Goal: Task Accomplishment & Management: Manage account settings

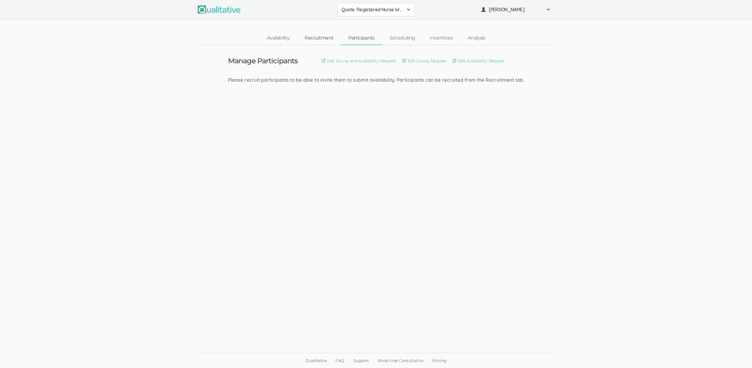
click at [319, 39] on link "Recruitment" at bounding box center [319, 38] width 44 height 13
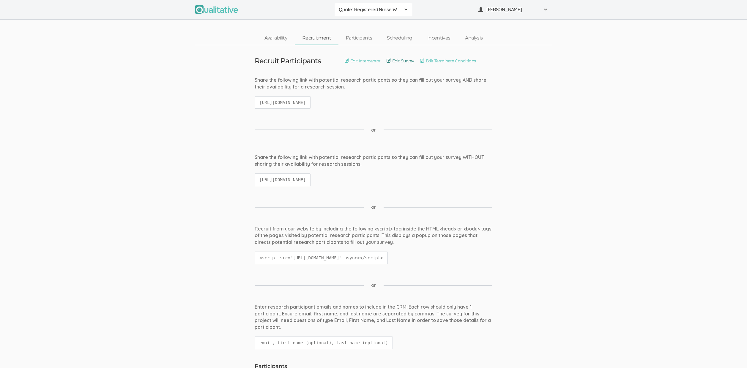
click at [399, 62] on link "Edit Survey" at bounding box center [401, 61] width 28 height 7
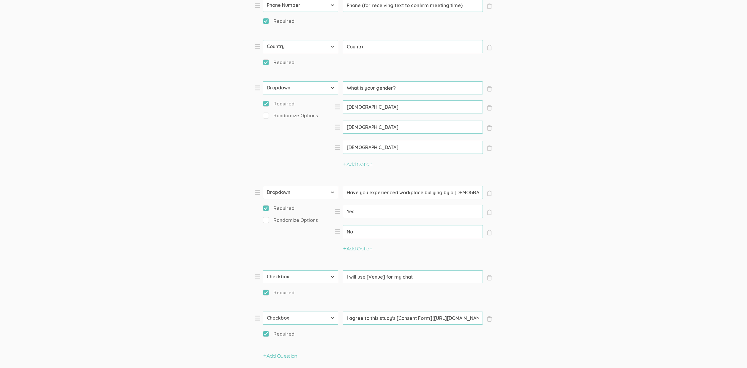
scroll to position [646, 0]
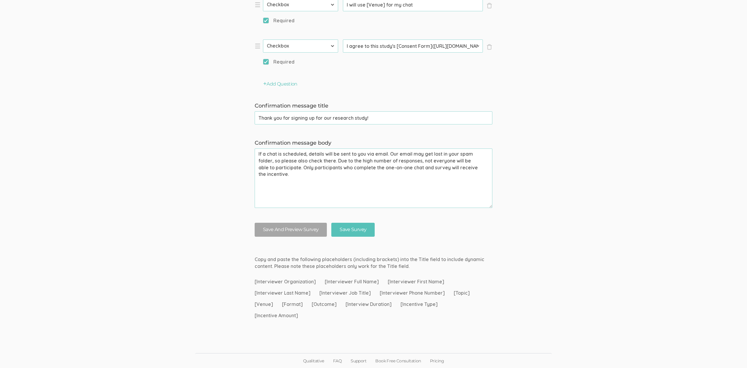
click at [410, 43] on input "I agree to this study's [Consent Form](https://nam10.safelinks.protection.outlo…" at bounding box center [413, 46] width 140 height 13
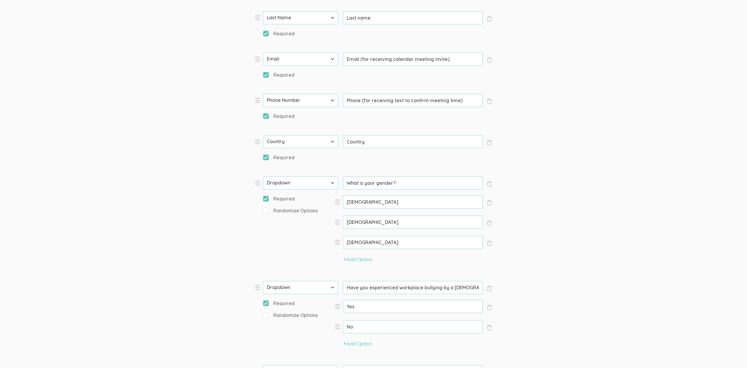
scroll to position [0, 0]
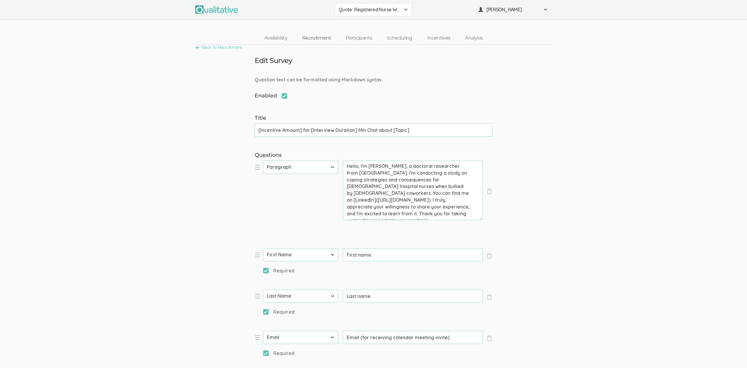
click at [318, 40] on link "Recruitment" at bounding box center [317, 38] width 44 height 13
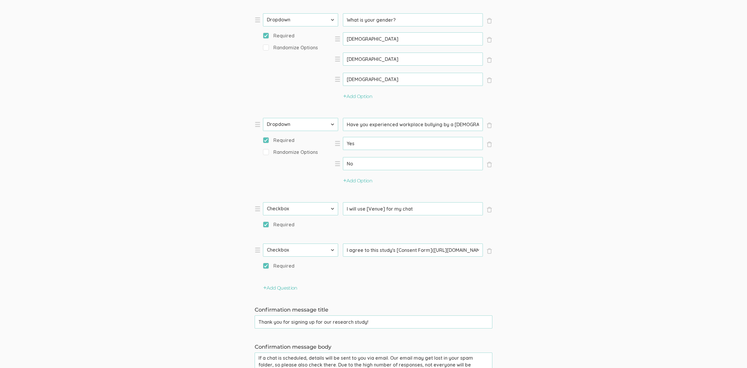
scroll to position [447, 0]
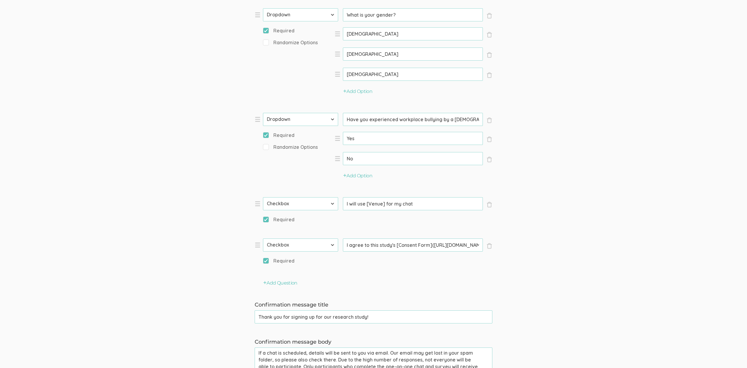
click at [431, 121] on input "Have you experienced workplace bullying by a female coworker?" at bounding box center [413, 119] width 140 height 13
paste input "incivility"
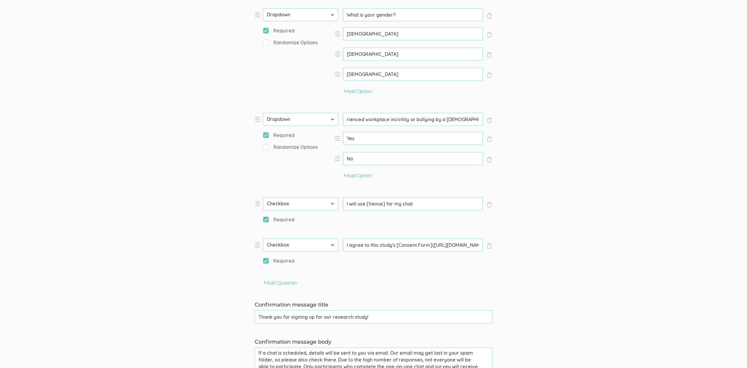
type input "Have you experienced workplace incivility or bullying by a female coworker?"
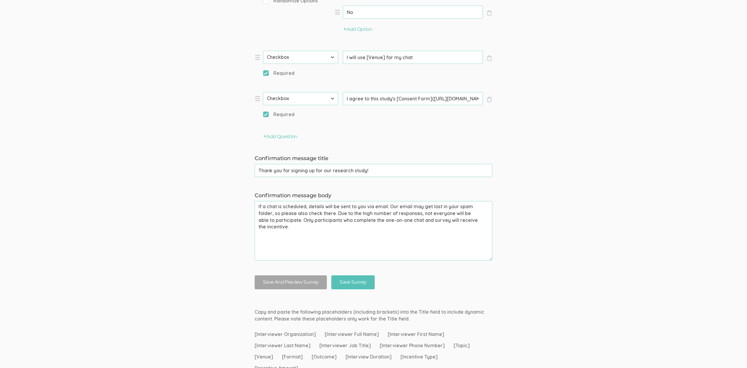
scroll to position [555, 0]
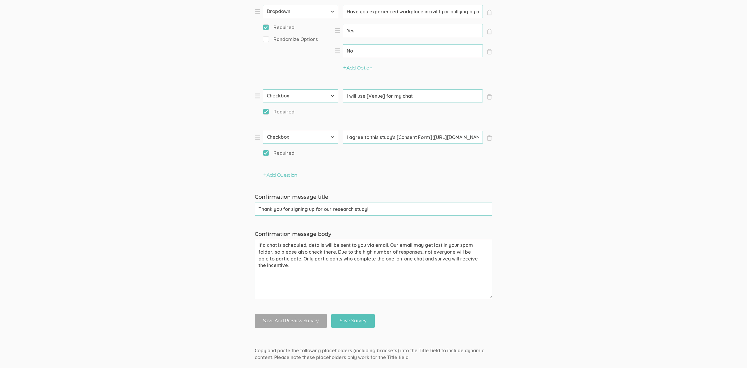
click at [376, 136] on input "I agree to this study's [Consent Form](https://nam10.safelinks.protection.outlo…" at bounding box center [413, 137] width 140 height 13
paste input "ocs.google.com%2Fdocument%2Fd%2F16WY4MYAh1bUYd4tIJBsxQ14N65wtVzXV%2Fedit%3Fusp%…"
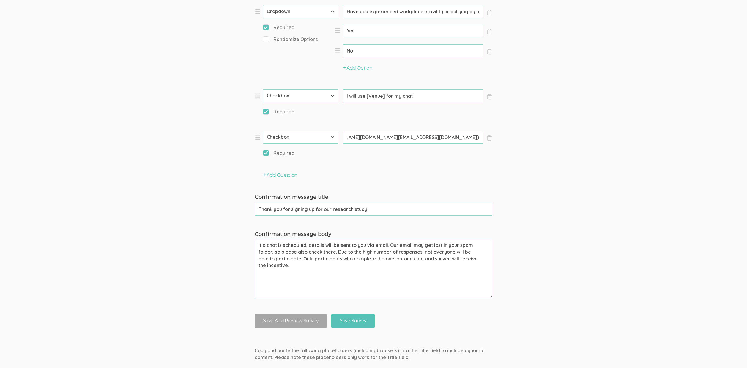
type input "I agree to this study's [Consent Form](https://nam10.safelinks.protection.outlo…"
click at [331, 314] on input "Save Survey" at bounding box center [352, 321] width 43 height 14
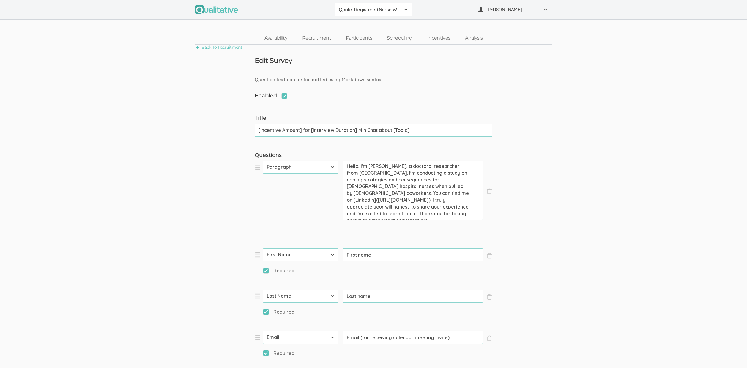
scroll to position [646, 0]
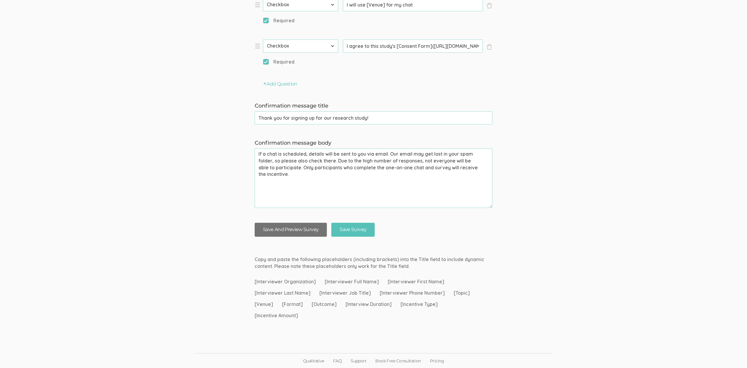
click at [309, 228] on button "Save And Preview Survey" at bounding box center [291, 230] width 72 height 14
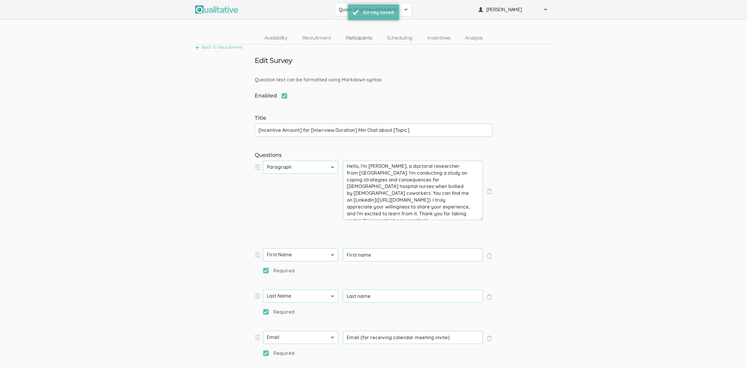
click at [368, 40] on link "Participants" at bounding box center [359, 38] width 41 height 13
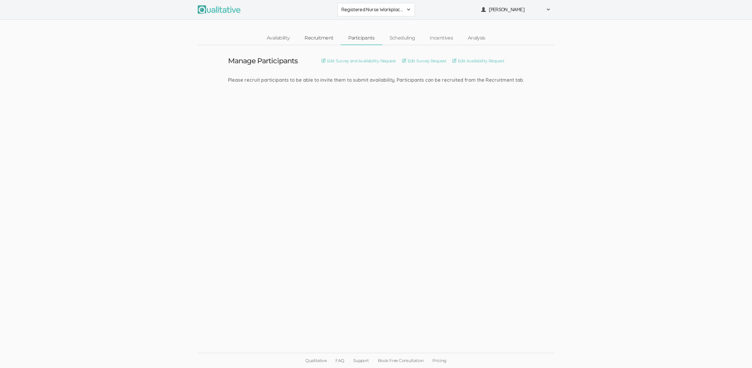
click at [320, 34] on link "Recruitment" at bounding box center [319, 38] width 44 height 13
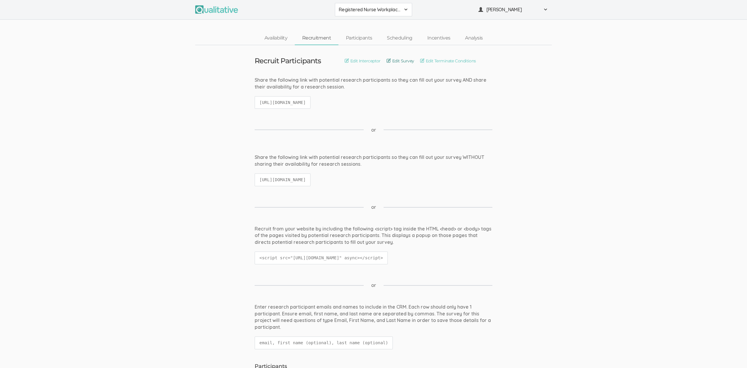
click at [402, 63] on link "Edit Survey" at bounding box center [401, 61] width 28 height 7
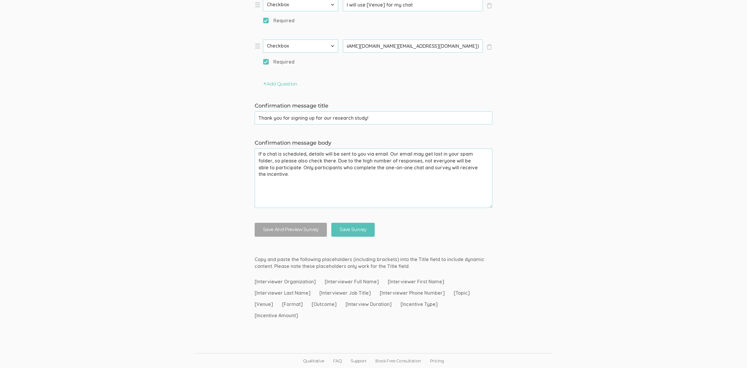
scroll to position [0, 190]
drag, startPoint x: 446, startPoint y: 47, endPoint x: 471, endPoint y: 45, distance: 25.7
click at [471, 45] on input "I agree to this study's [Consent Form](https://nam10.safelinks.protection.outlo…" at bounding box center [413, 46] width 140 height 13
click at [458, 47] on input "I agree to this study's [Consent Form](https://nam10.safelinks.protection.outlo…" at bounding box center [413, 46] width 140 height 13
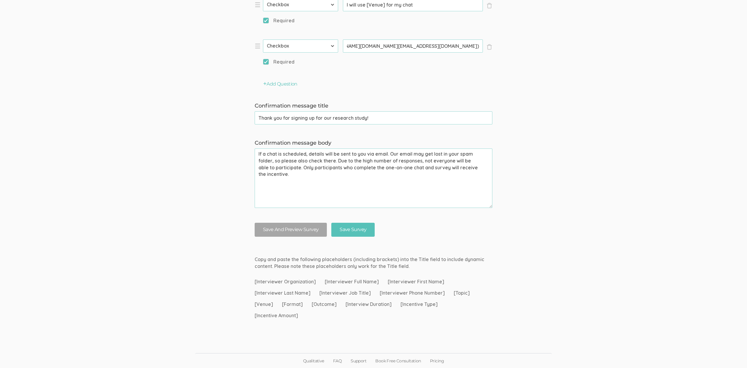
click at [458, 47] on input "I agree to this study's [Consent Form](https://nam10.safelinks.protection.outlo…" at bounding box center [413, 46] width 140 height 13
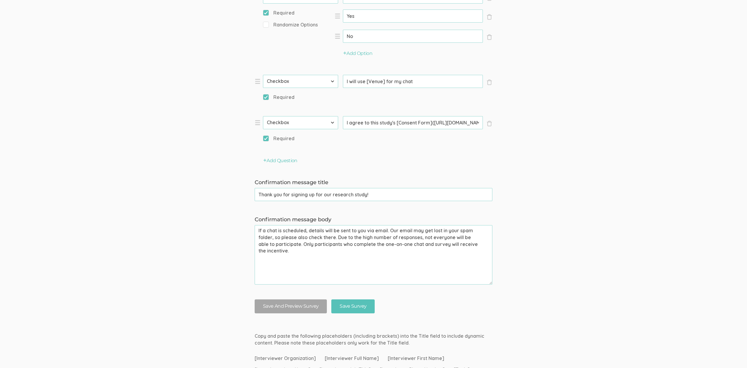
scroll to position [502, 0]
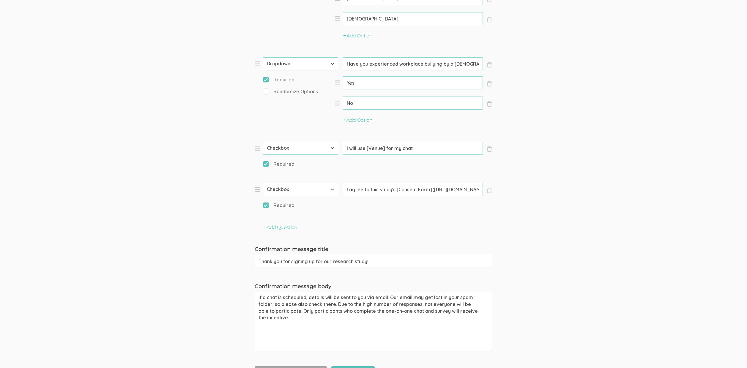
click at [423, 64] on input "Have you experienced workplace bullying by a female coworker?" at bounding box center [413, 63] width 140 height 13
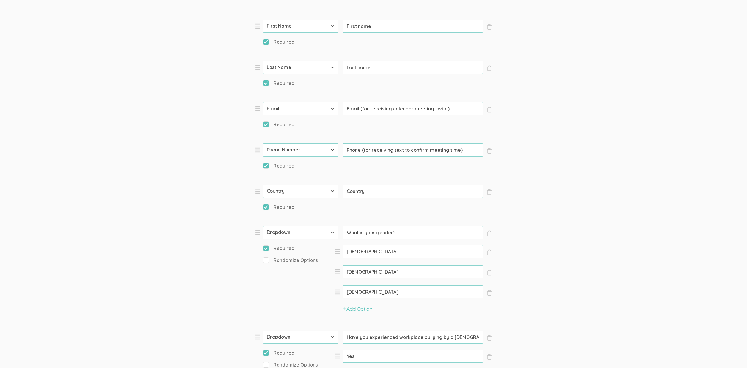
scroll to position [335, 0]
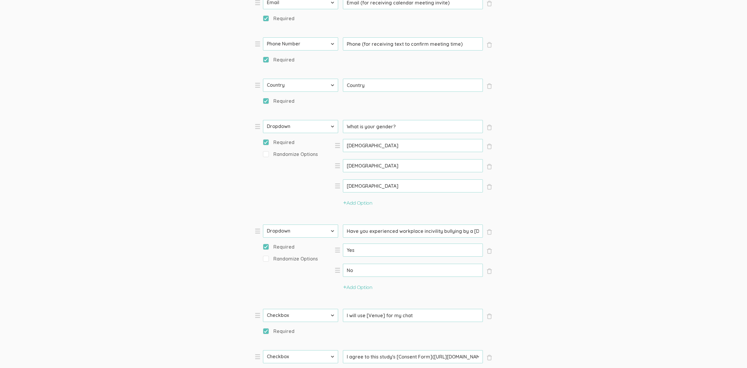
click at [430, 229] on input "Have you experienced workplace incivility bullying by a female coworker?" at bounding box center [413, 231] width 140 height 13
paste input "Incivility"
click at [430, 232] on input "Have you experienced workplace incivility bullying by a female coworker?" at bounding box center [413, 231] width 140 height 13
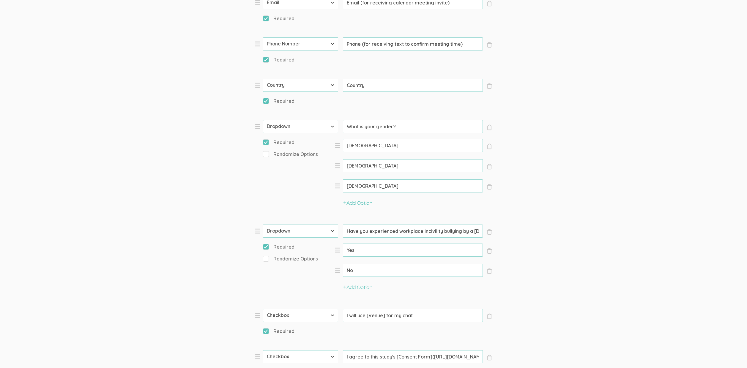
paste input "I"
type input "Have you experienced workplace incivility bullying by a female coworker?"
click at [428, 231] on input "Have you experienced workplace incivility bullying by a female coworker?" at bounding box center [413, 231] width 140 height 13
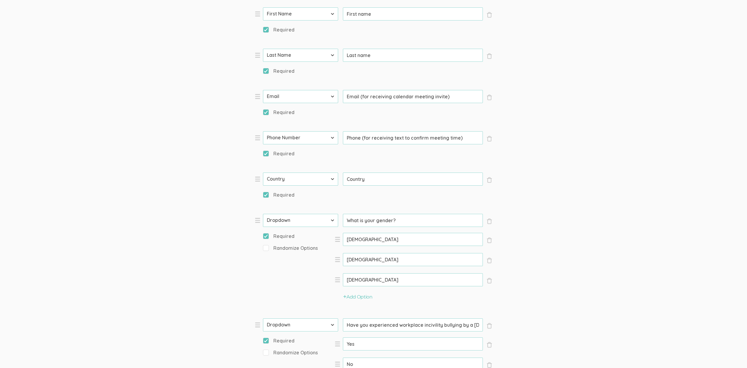
scroll to position [537, 0]
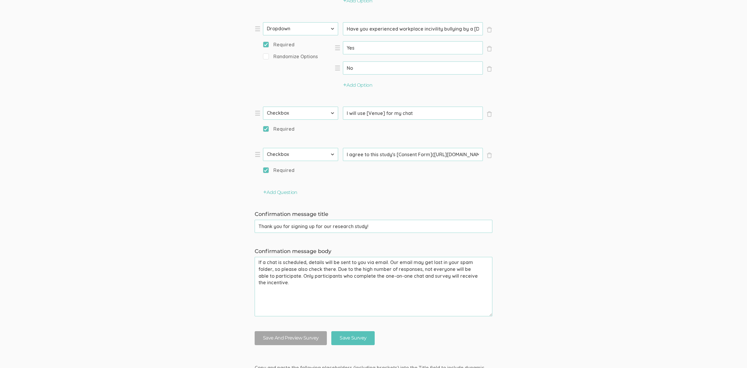
click at [424, 30] on input "Have you experienced workplace incivility bullying by a female coworker?" at bounding box center [413, 28] width 140 height 13
paste input "or"
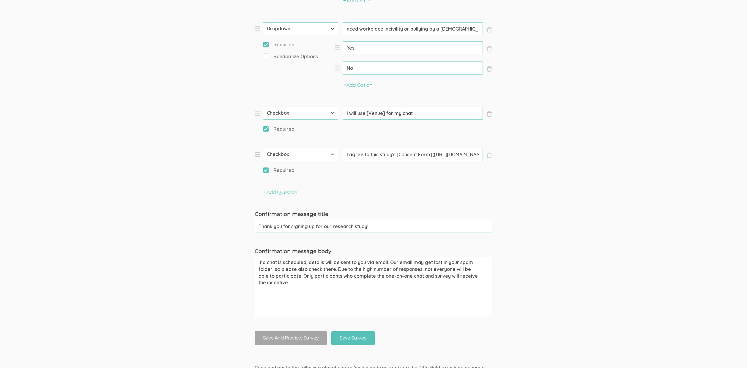
type input "Have you experienced workplace incivility or bullying by a female coworker?"
click at [331, 331] on input "Save Survey" at bounding box center [352, 338] width 43 height 14
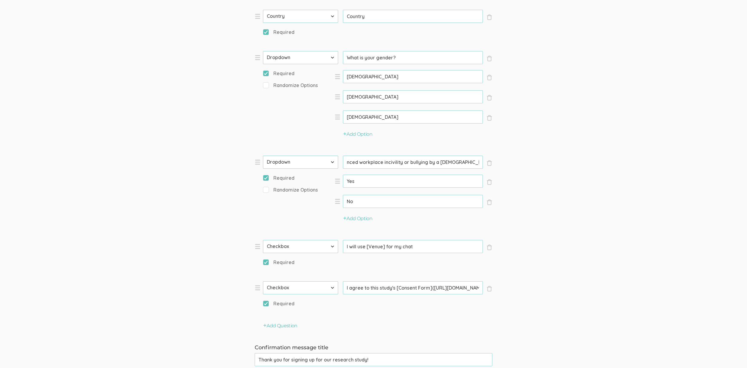
drag, startPoint x: 464, startPoint y: 163, endPoint x: 559, endPoint y: 164, distance: 95.4
click at [553, 164] on form "Question text can be formatted using Markdown syntax. Enabled Title [Incentive …" at bounding box center [373, 77] width 747 height 811
click at [608, 163] on form "Question text can be formatted using Markdown syntax. Enabled Title [Incentive …" at bounding box center [373, 77] width 747 height 811
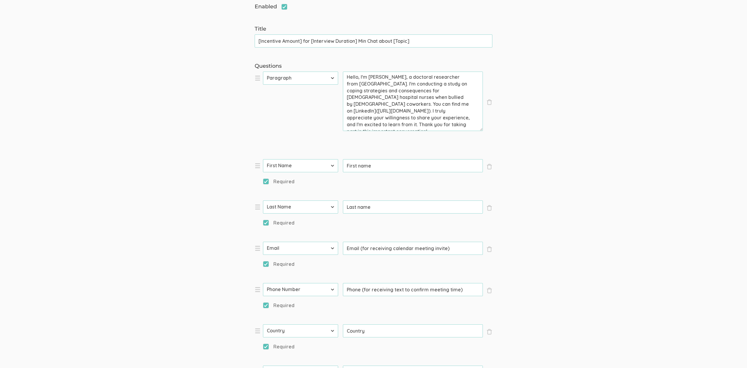
scroll to position [0, 0]
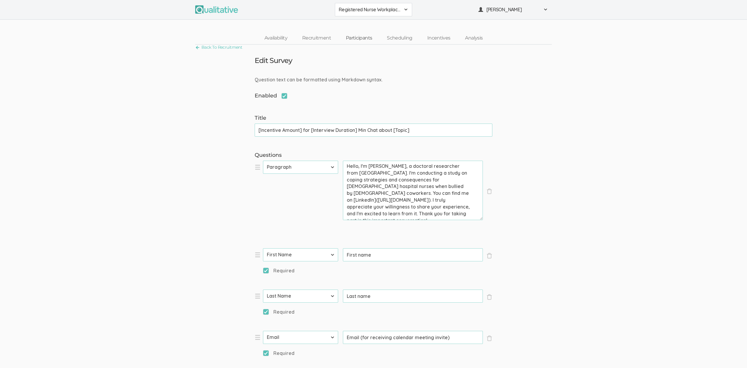
click at [352, 39] on link "Participants" at bounding box center [359, 38] width 41 height 13
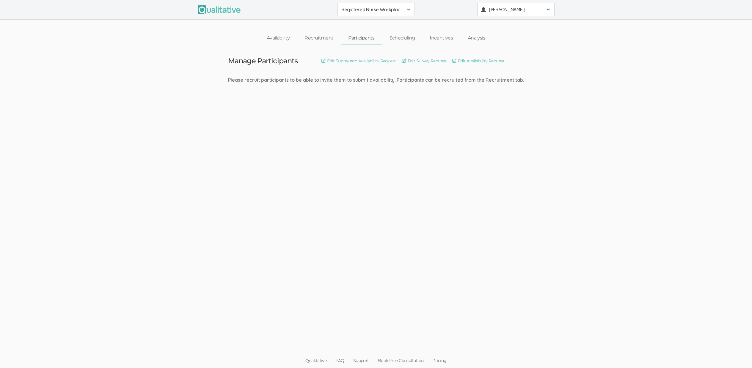
click at [500, 13] on span "[PERSON_NAME]" at bounding box center [516, 9] width 54 height 7
click at [499, 56] on link "Project Settings" at bounding box center [515, 59] width 77 height 12
click at [325, 40] on link "Recruitment" at bounding box center [319, 38] width 44 height 13
click at [323, 37] on link "Recruitment" at bounding box center [319, 38] width 44 height 13
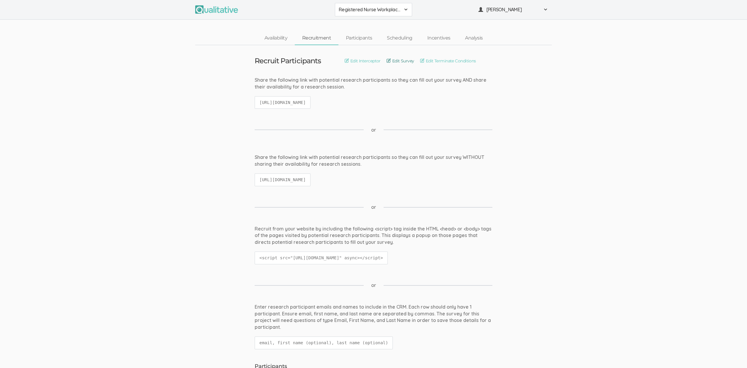
click at [405, 59] on link "Edit Survey" at bounding box center [401, 61] width 28 height 7
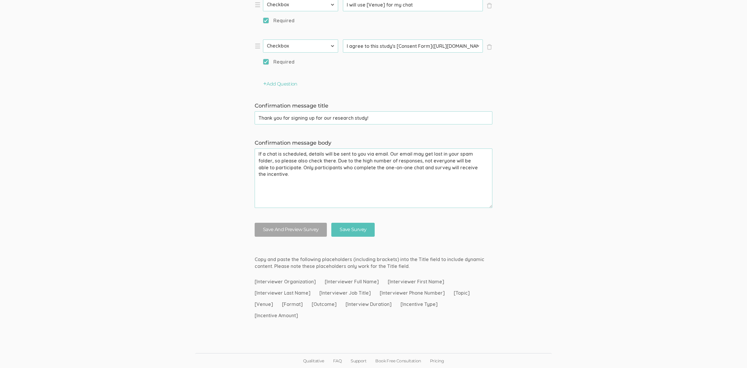
scroll to position [530, 0]
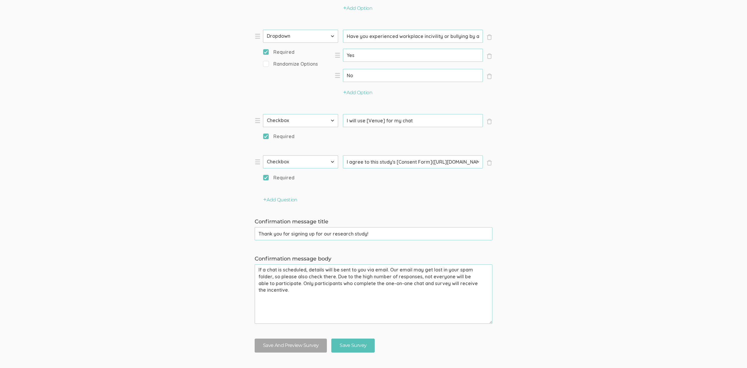
click at [377, 164] on input "I agree to this study's [Consent Form](https://nam10.safelinks.protection.outlo…" at bounding box center [413, 161] width 140 height 13
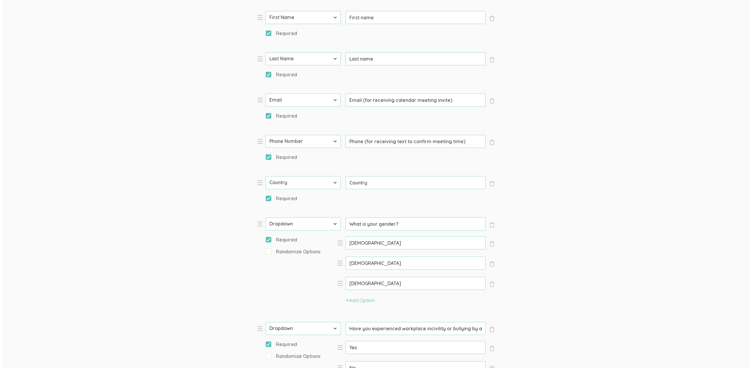
scroll to position [0, 0]
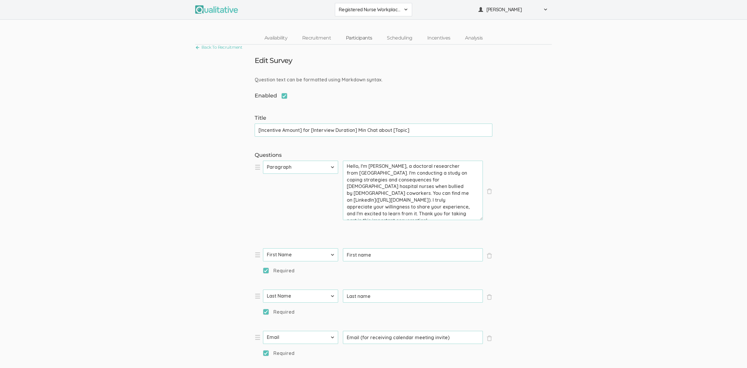
click at [365, 41] on link "Participants" at bounding box center [359, 38] width 41 height 13
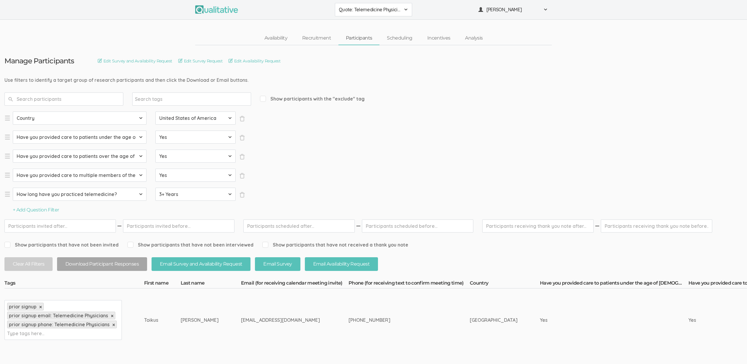
click at [51, 339] on div "prior signup × prior signup email: Telemedicine Physicians × prior signup phone…" at bounding box center [62, 320] width 117 height 40
type input "exclude"
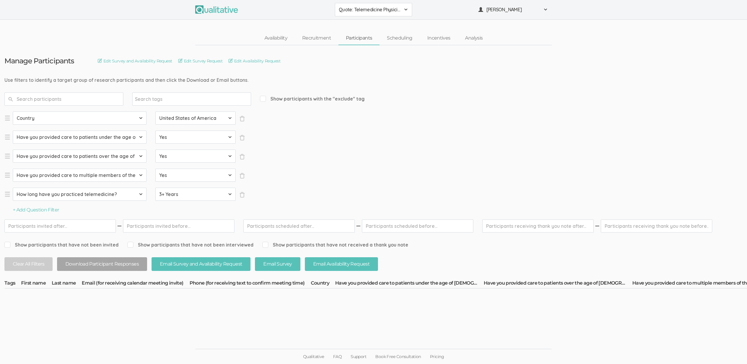
click at [101, 137] on select "Select Question Country Have you provided care to patients under the age of [DE…" at bounding box center [80, 136] width 134 height 13
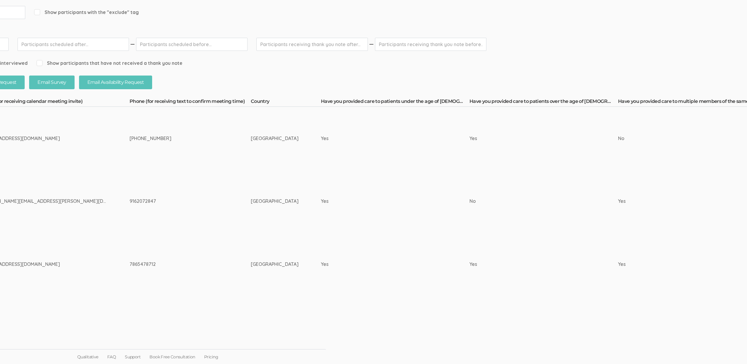
scroll to position [87, 0]
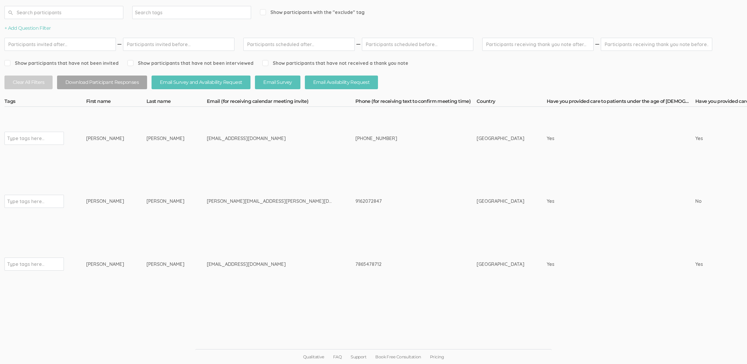
drag, startPoint x: 146, startPoint y: 140, endPoint x: 78, endPoint y: 141, distance: 67.2
copy tr "Type tags here... Igor Guryev"
click at [240, 169] on td "[EMAIL_ADDRESS][DOMAIN_NAME]" at bounding box center [281, 138] width 149 height 63
click at [207, 227] on td "[PERSON_NAME][EMAIL_ADDRESS][PERSON_NAME][DOMAIN_NAME]" at bounding box center [281, 201] width 149 height 63
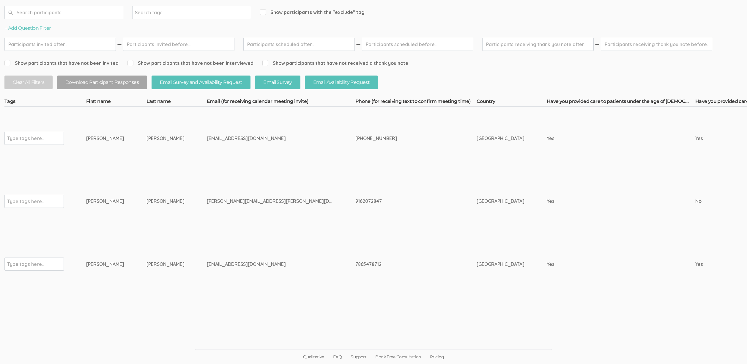
drag, startPoint x: 142, startPoint y: 203, endPoint x: 76, endPoint y: 209, distance: 66.9
copy tr "Type tags here... Trevor Cabrera"
click at [207, 227] on td "[PERSON_NAME][EMAIL_ADDRESS][PERSON_NAME][DOMAIN_NAME]" at bounding box center [281, 201] width 149 height 63
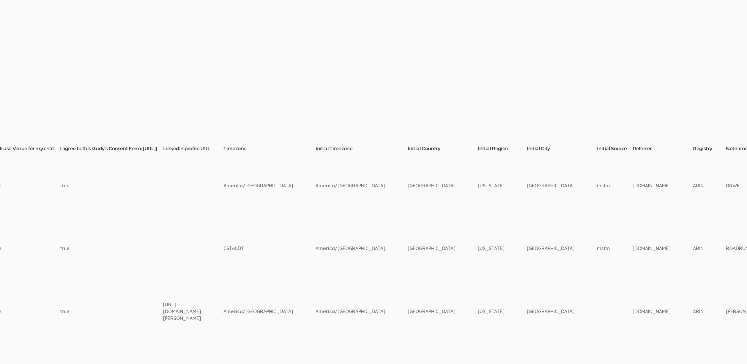
scroll to position [39, 1986]
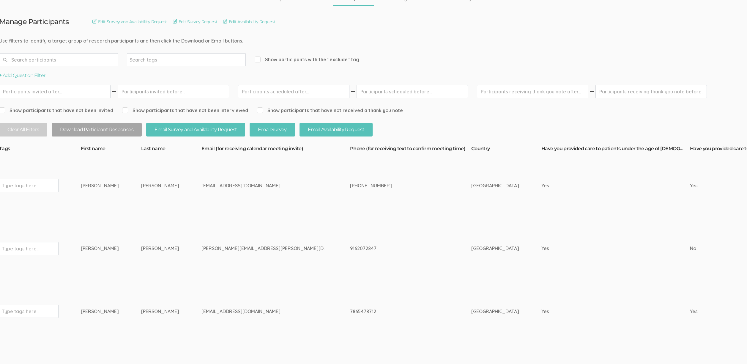
scroll to position [39, 0]
click at [207, 198] on td "docigorg@gmail.com" at bounding box center [281, 185] width 149 height 63
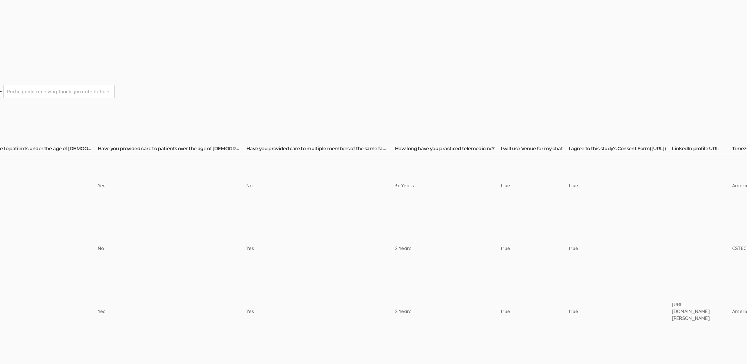
scroll to position [39, 597]
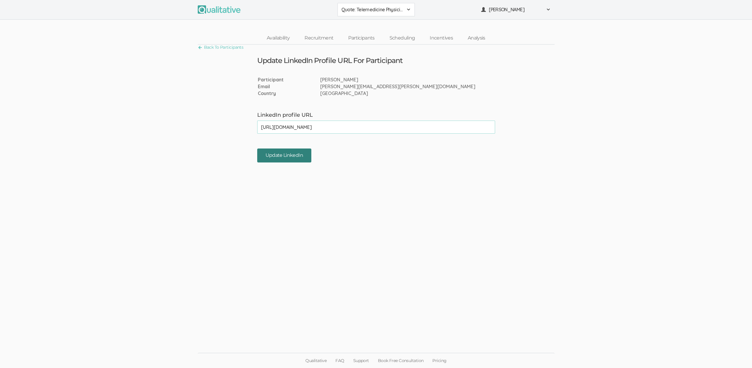
type input "[URL][DOMAIN_NAME]"
click at [282, 153] on input "Update LinkedIn" at bounding box center [284, 156] width 54 height 14
type input "[URL][DOMAIN_NAME]"
click at [270, 158] on input "Update LinkedIn" at bounding box center [284, 156] width 54 height 14
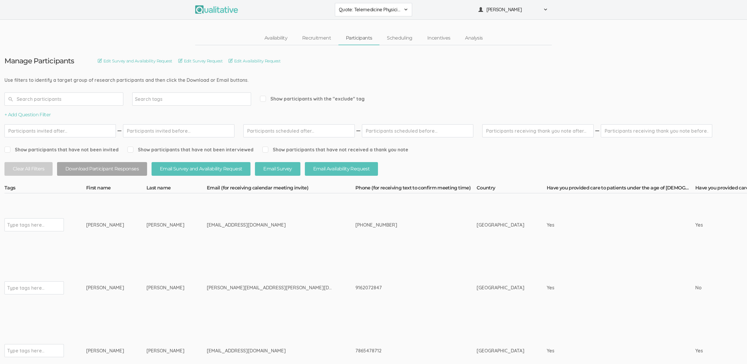
click at [356, 261] on td "9162072847" at bounding box center [416, 287] width 121 height 63
click at [315, 37] on link "Recruitment" at bounding box center [317, 38] width 44 height 13
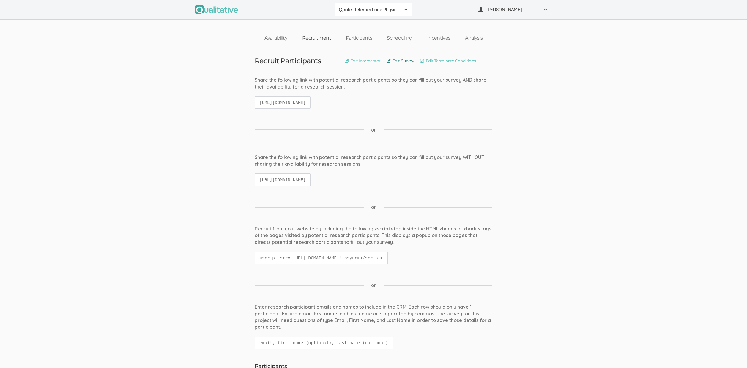
click at [409, 59] on link "Edit Survey" at bounding box center [401, 61] width 28 height 7
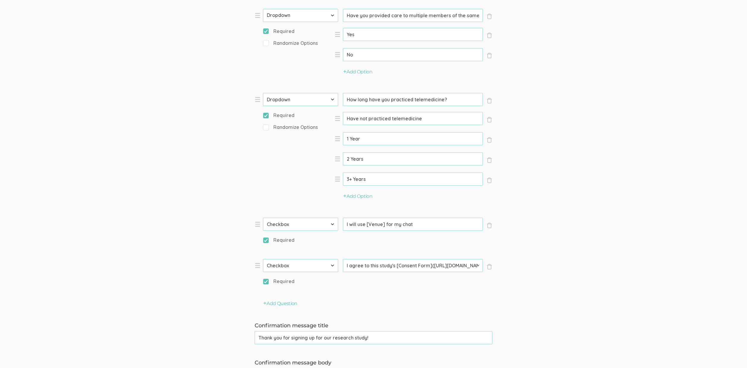
scroll to position [543, 0]
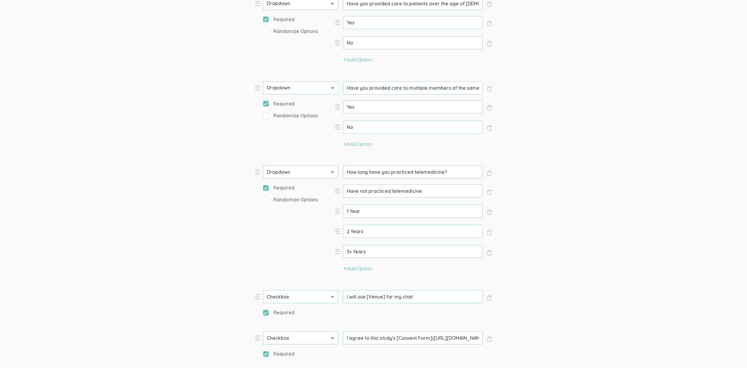
click at [382, 90] on input "Have you provided care to multiple members of the same family?" at bounding box center [413, 87] width 140 height 13
paste input "ow many years have you practiced as a family medicine physician"
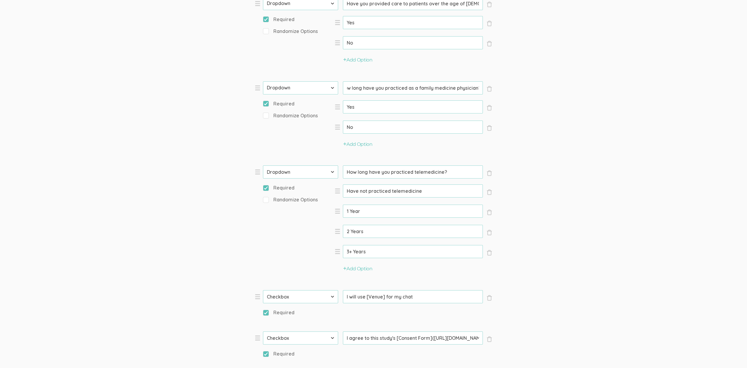
type input "How long have you practiced as a family medicine physician?"
click at [372, 190] on input "Have not practiced telemedicine" at bounding box center [413, 191] width 140 height 13
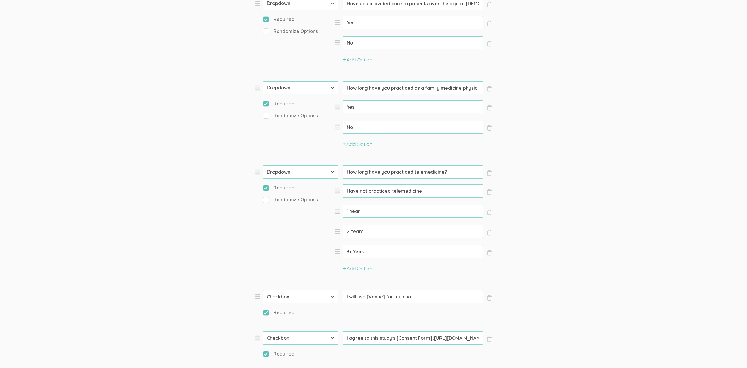
click at [373, 107] on input "Yes" at bounding box center [413, 106] width 140 height 13
paste input "Have not practiced telemedicine"
type input "Have not practiced telemedicine"
click at [474, 87] on input "How long have you practiced as a family medicine physician?" at bounding box center [413, 87] width 140 height 13
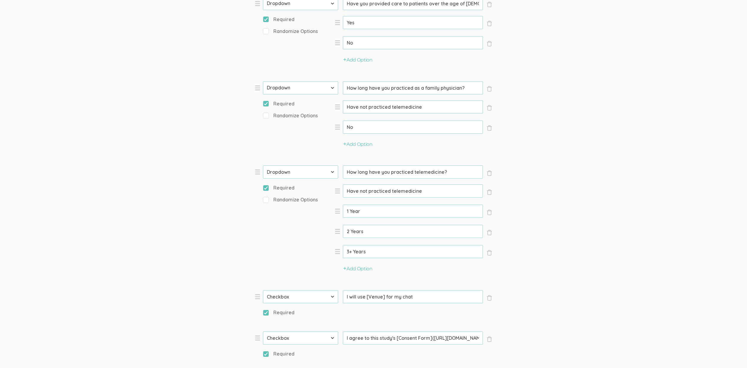
drag, startPoint x: 413, startPoint y: 88, endPoint x: 460, endPoint y: 91, distance: 47.3
click at [461, 91] on input "How long have you practiced as a family physician?" at bounding box center [413, 87] width 140 height 13
type input "How long have you practiced as a family physician?"
click at [379, 105] on input "Have not practiced telemedicine" at bounding box center [413, 106] width 140 height 13
click at [386, 107] on input "Have not practiced telemedicine" at bounding box center [413, 106] width 140 height 13
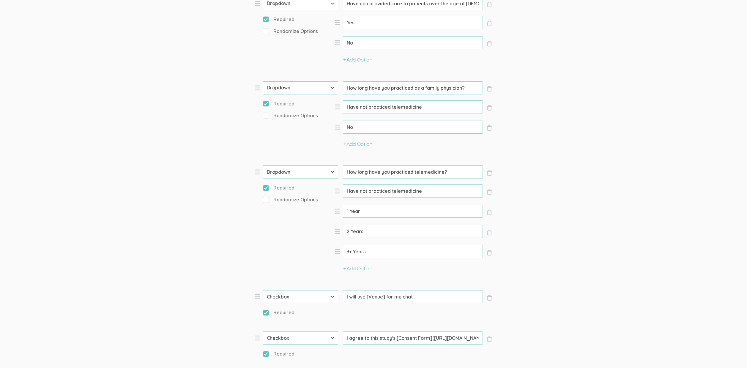
drag, startPoint x: 391, startPoint y: 106, endPoint x: 438, endPoint y: 108, distance: 47.0
click at [438, 108] on input "Have not practiced telemedicine" at bounding box center [413, 106] width 140 height 13
paste input "as a family physician"
click at [391, 107] on input "Have not practiced as a family physician" at bounding box center [413, 106] width 140 height 13
type input "Have not practiced as a family physician"
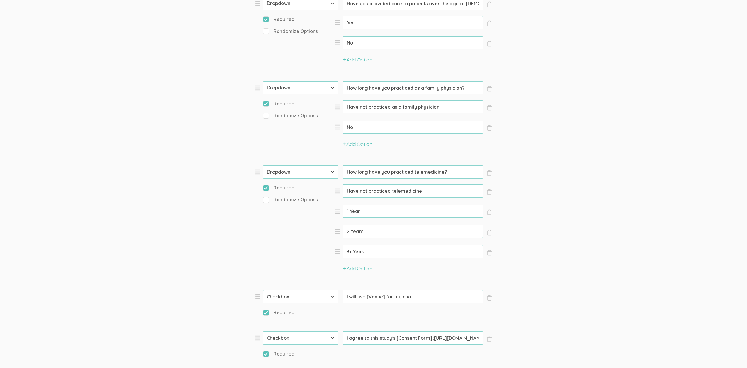
click at [359, 213] on input "1 Year" at bounding box center [413, 211] width 140 height 13
click at [361, 133] on div "Option No (success)" at bounding box center [413, 129] width 140 height 16
click at [361, 128] on input "No" at bounding box center [413, 127] width 140 height 13
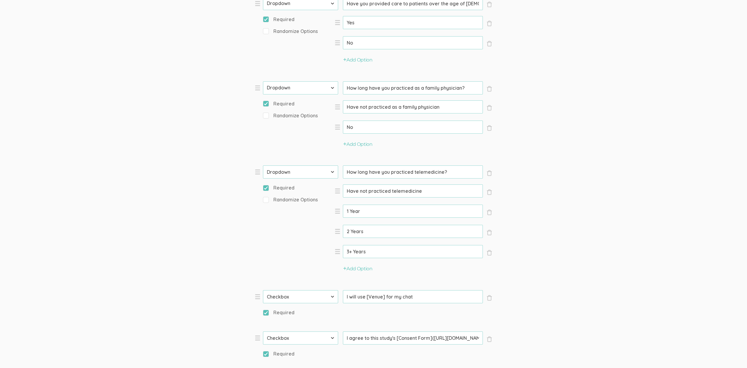
click at [361, 128] on input "No" at bounding box center [413, 127] width 140 height 13
paste input "1 Year"
click at [359, 150] on div "Add Option" at bounding box center [414, 147] width 158 height 20
type input "1 Year"
click at [359, 144] on button "Add Option" at bounding box center [357, 144] width 29 height 7
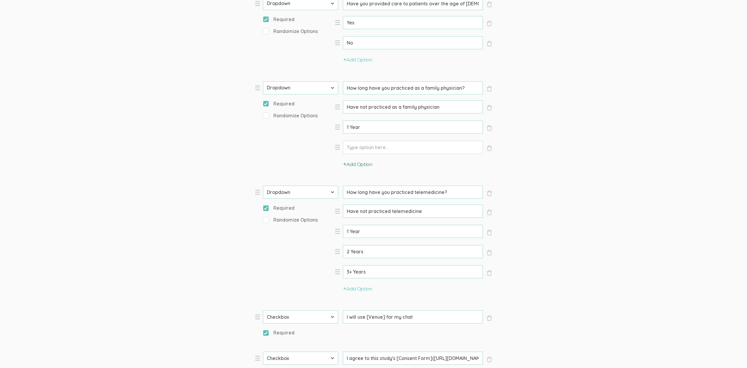
click at [359, 163] on button "Add Option" at bounding box center [357, 164] width 29 height 7
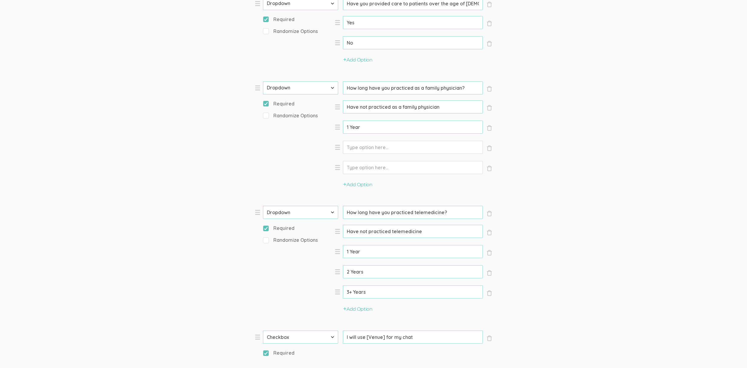
click at [360, 271] on input "2 Years" at bounding box center [413, 271] width 140 height 13
click at [375, 146] on input "Option" at bounding box center [413, 147] width 140 height 13
paste input "2 Years"
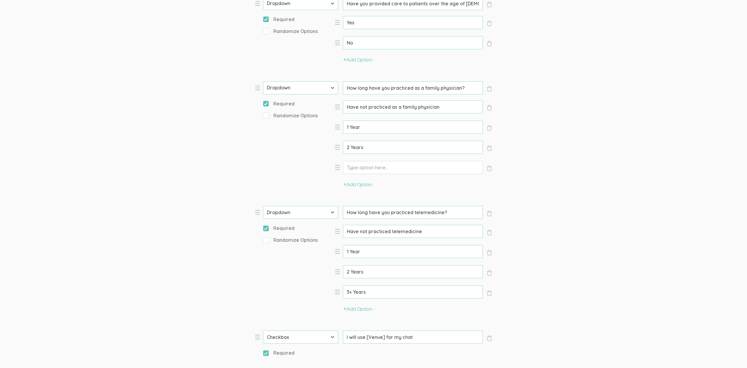
type input "2 Years"
click at [353, 295] on input "3+ Years" at bounding box center [413, 292] width 140 height 13
click at [358, 163] on input "Option" at bounding box center [413, 167] width 140 height 13
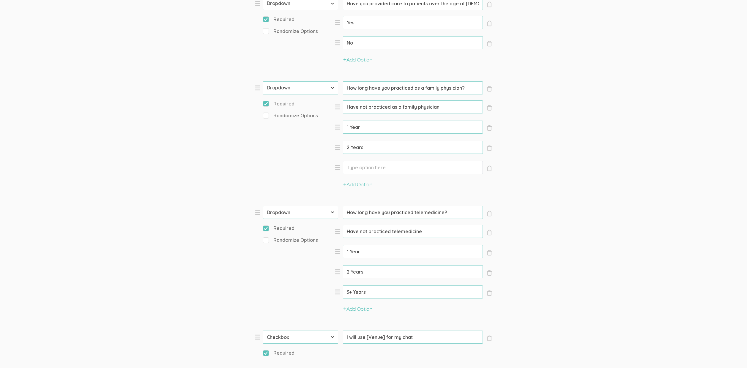
paste input "3+ Years"
type input "3+ Years"
click at [585, 161] on form "Question text can be formatted using Markdown syntax. Enabled Title [Incentive …" at bounding box center [373, 54] width 747 height 1040
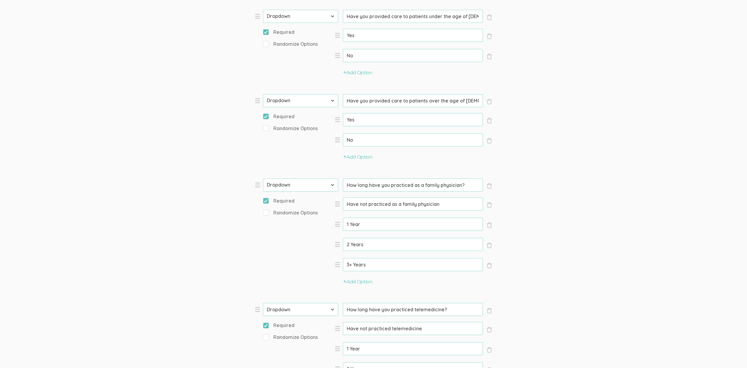
scroll to position [383, 0]
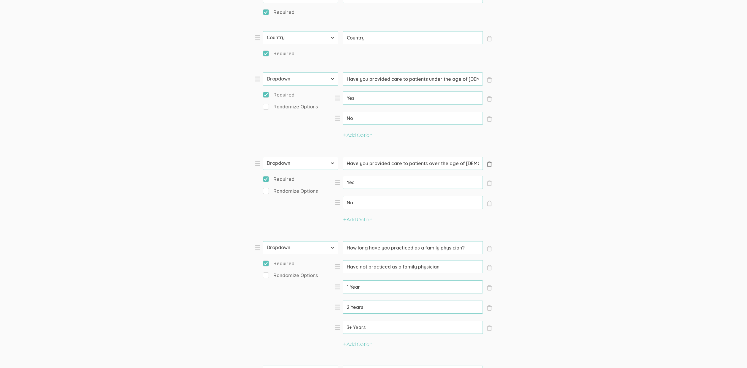
click at [489, 163] on span "×" at bounding box center [490, 164] width 6 height 6
type input "How long have you practiced as a family physician?"
type input "Have not practiced as a family physician"
type input "1 Year"
type input "How long have you practiced telemedicine?"
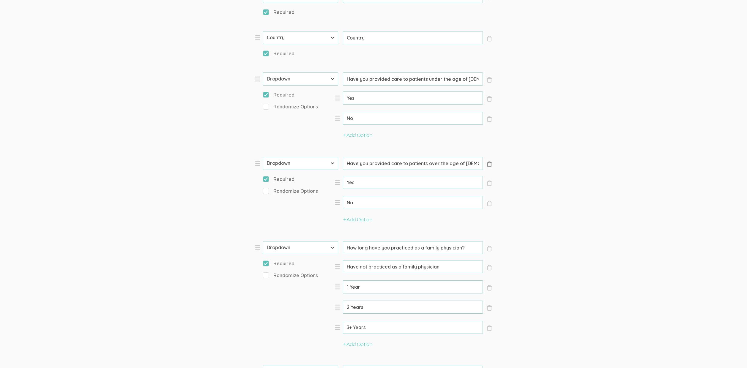
type input "Have not practiced telemedicine"
select select "11"
type input "I will use [Venue] for my chat"
type input "I agree to this study's [Consent Form](https://1drv.ms/w/c/063b4467b58ee980/ESh…"
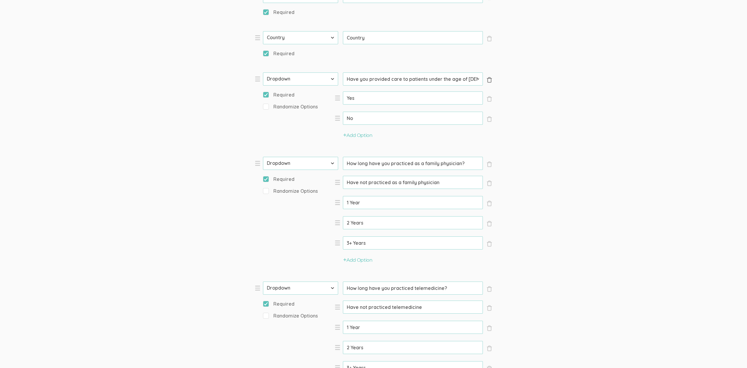
click at [488, 82] on span "×" at bounding box center [490, 80] width 6 height 6
type input "How long have you practiced as a family physician?"
type input "Have not practiced as a family physician"
type input "1 Year"
type input "How long have you practiced telemedicine?"
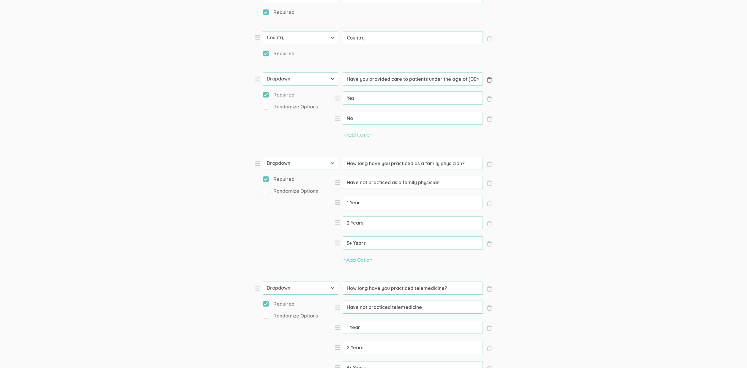
type input "Have not practiced telemedicine"
select select "11"
type input "I will use [Venue] for my chat"
type input "I agree to this study's [Consent Form](https://1drv.ms/w/c/063b4467b58ee980/ESh…"
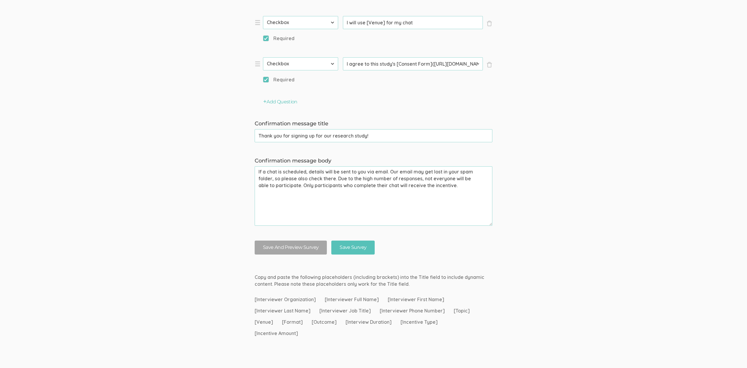
scroll to position [707, 0]
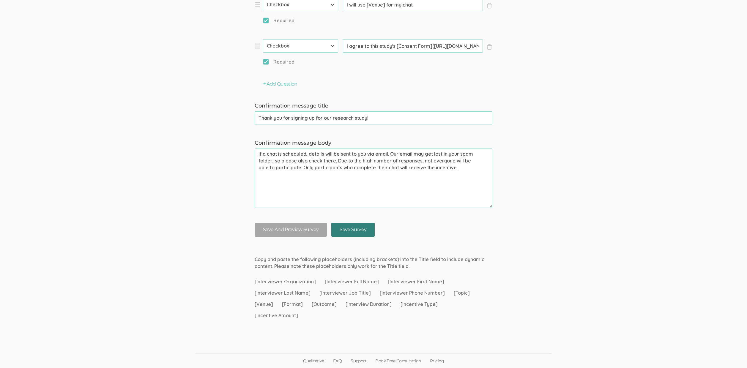
click at [368, 228] on input "Save Survey" at bounding box center [352, 230] width 43 height 14
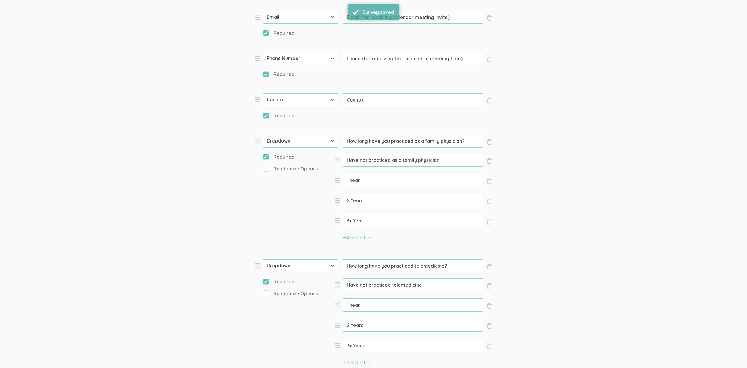
scroll to position [355, 0]
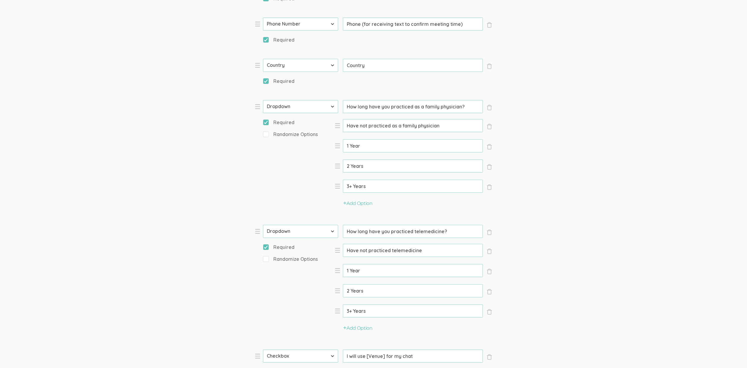
drag, startPoint x: 462, startPoint y: 106, endPoint x: 424, endPoint y: 108, distance: 37.2
click at [424, 108] on input "How long have you practiced as a family physician?" at bounding box center [413, 106] width 140 height 13
click at [413, 108] on input "How long have you practiced as a family physician?" at bounding box center [413, 106] width 140 height 13
type input "How long have you practiced family medicine?"
click at [462, 125] on input "Have not practiced as a family physician" at bounding box center [413, 125] width 140 height 13
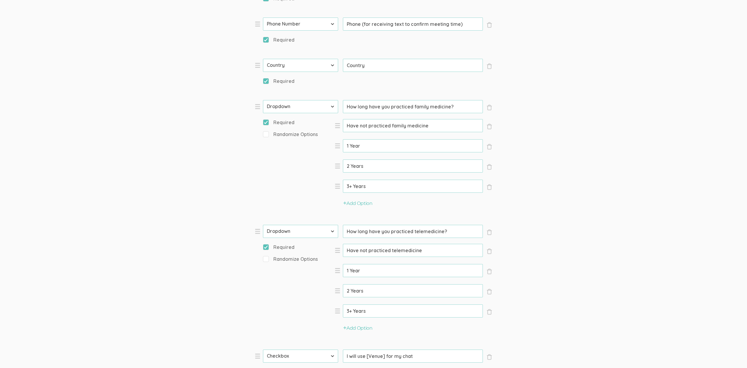
type input "Have not practiced family medicine"
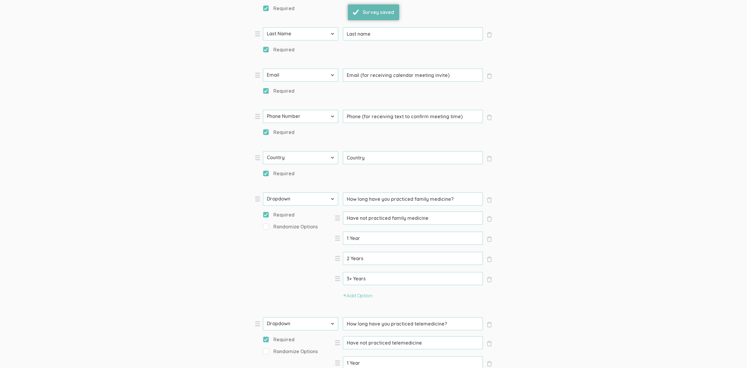
scroll to position [311, 0]
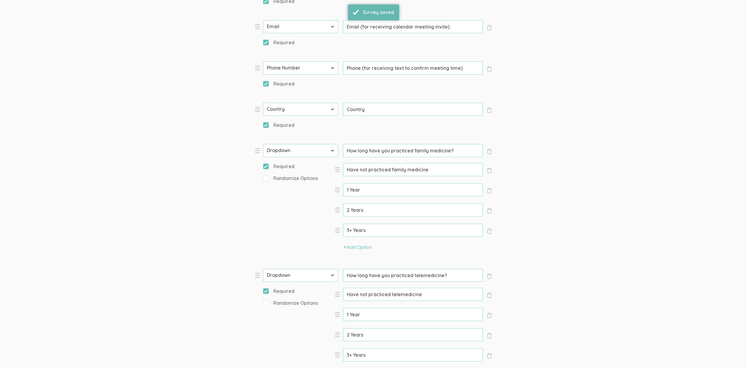
click at [393, 152] on input "How long have you practiced family medicine?" at bounding box center [413, 150] width 140 height 13
click at [386, 174] on input "Have not practiced family medicine" at bounding box center [413, 169] width 140 height 13
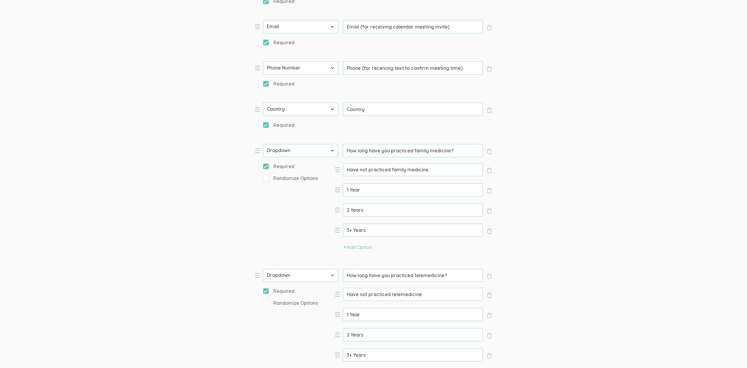
click at [386, 174] on input "Have not practiced family medicine" at bounding box center [413, 169] width 140 height 13
click at [225, 200] on form "Question text can be formatted using Markdown syntax. Enabled Title [Incentive …" at bounding box center [373, 201] width 747 height 872
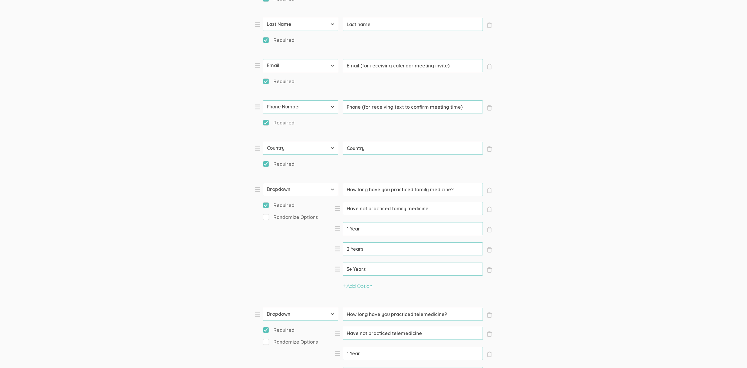
scroll to position [224, 0]
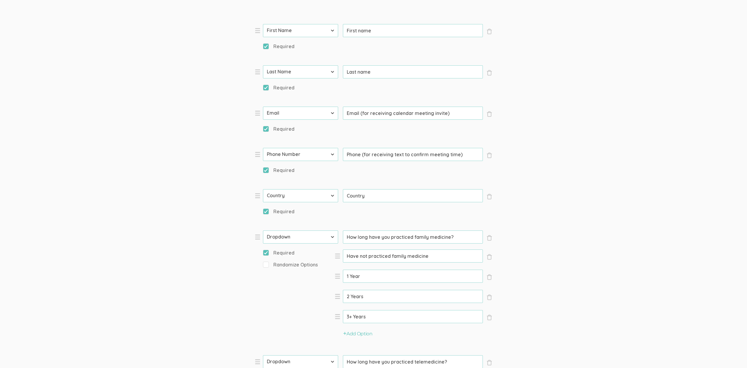
click at [433, 238] on input "How long have you practiced family medicine?" at bounding box center [413, 237] width 140 height 13
click at [380, 257] on input "Have not practiced family medicine" at bounding box center [413, 256] width 140 height 13
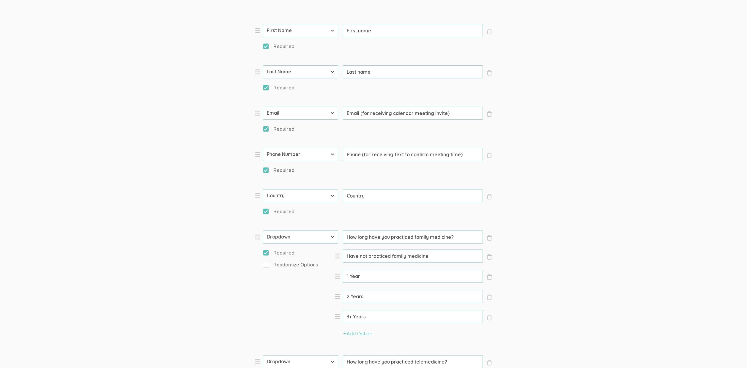
click at [380, 257] on input "Have not practiced family medicine" at bounding box center [413, 256] width 140 height 13
click at [353, 278] on input "1 Year" at bounding box center [413, 276] width 140 height 13
click at [359, 299] on input "2 Years" at bounding box center [413, 296] width 140 height 13
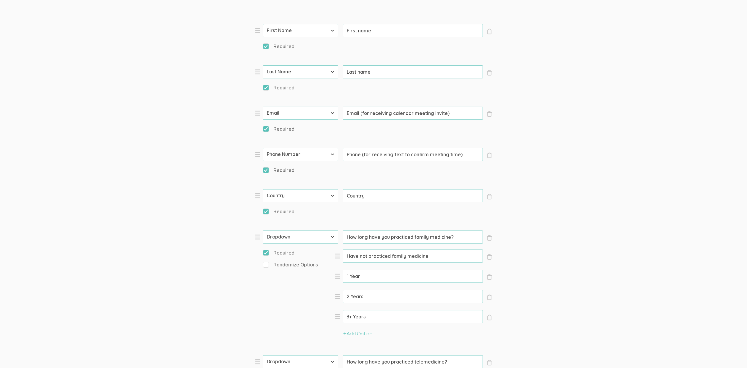
click at [359, 299] on input "2 Years" at bounding box center [413, 296] width 140 height 13
click at [364, 318] on input "3+ Years" at bounding box center [413, 316] width 140 height 13
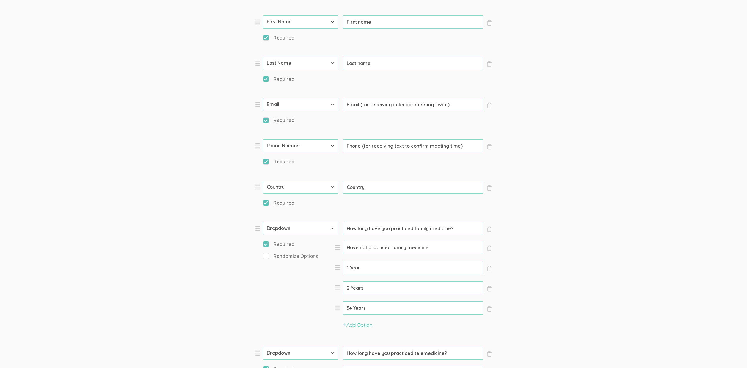
scroll to position [249, 0]
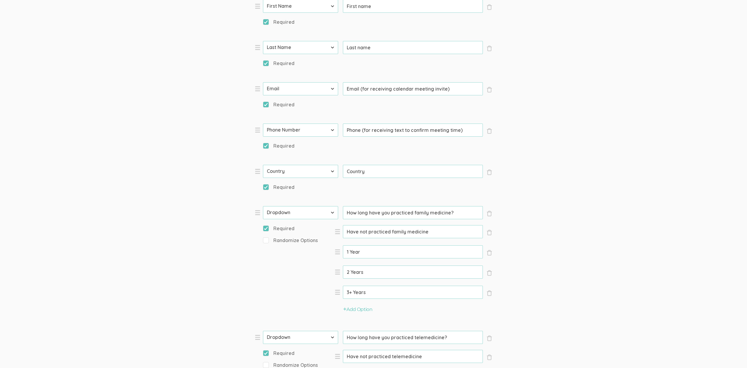
click at [616, 260] on form "Question text can be formatted using Markdown syntax. Enabled Title [Incentive …" at bounding box center [373, 264] width 747 height 872
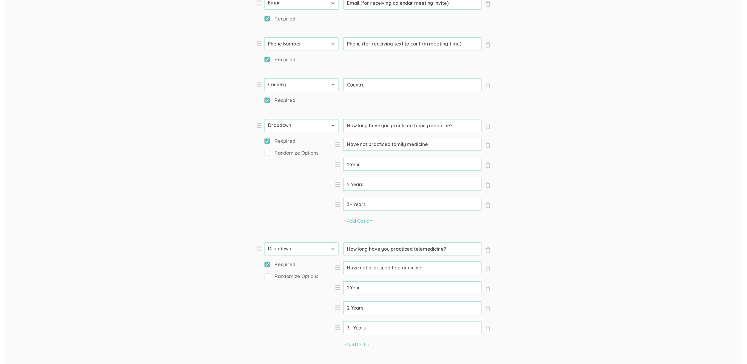
scroll to position [0, 0]
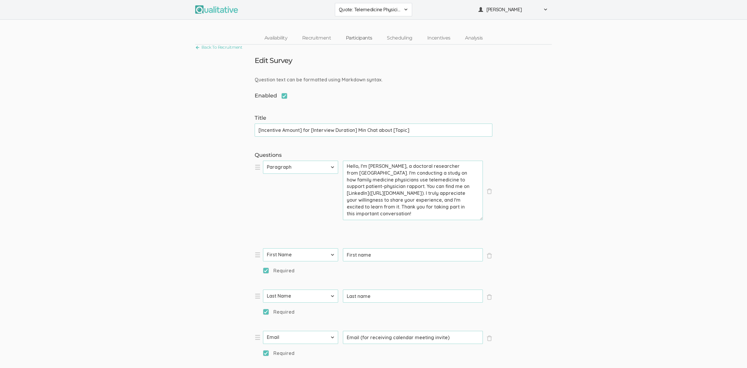
click at [354, 40] on link "Participants" at bounding box center [359, 38] width 41 height 13
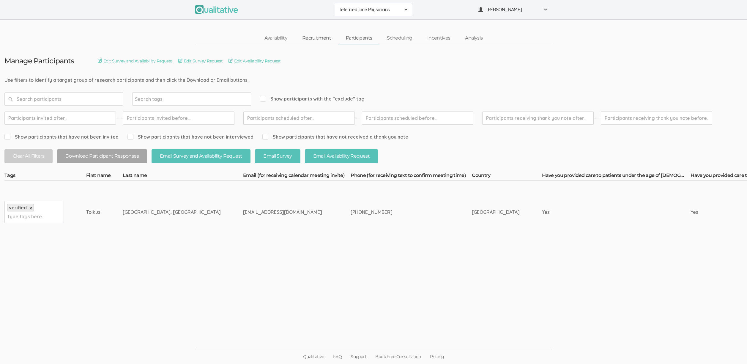
click at [319, 38] on link "Recruitment" at bounding box center [317, 38] width 44 height 13
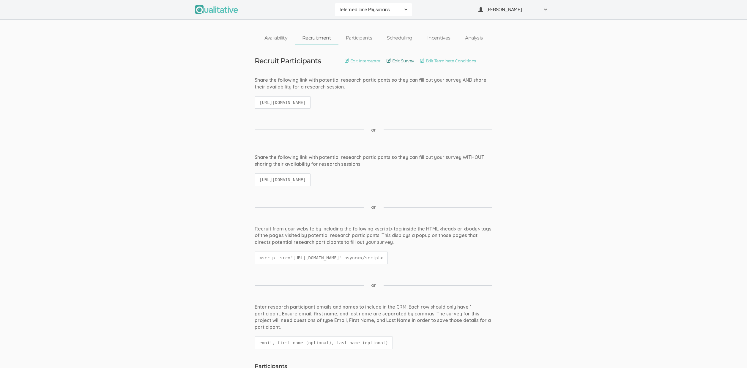
click at [404, 59] on link "Edit Survey" at bounding box center [401, 61] width 28 height 7
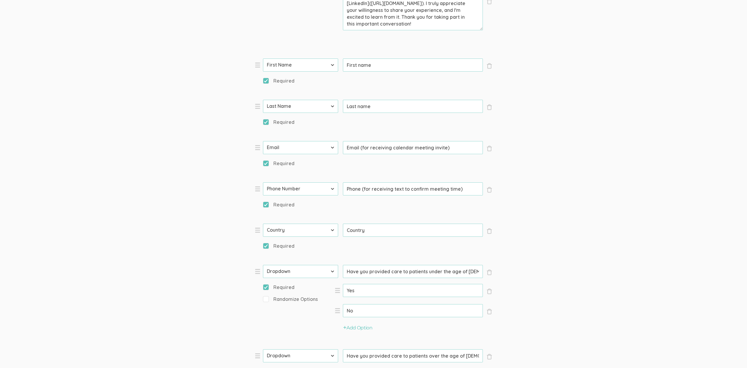
scroll to position [190, 0]
click at [400, 273] on input "Have you provided care to patients under the age of [DEMOGRAPHIC_DATA]?" at bounding box center [413, 271] width 140 height 13
paste input "ow long have you practiced family medicine"
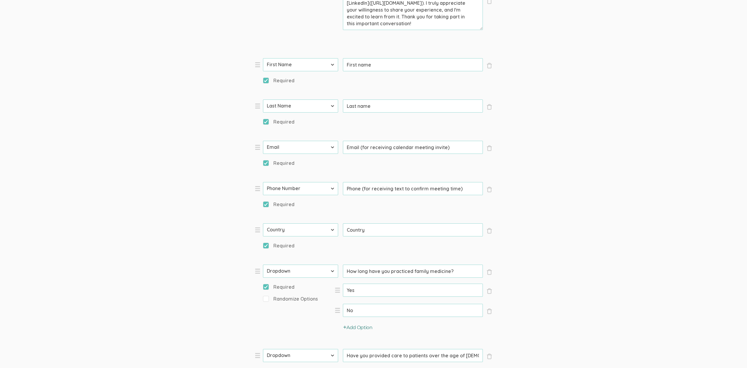
type input "How long have you practiced family medicine?"
click at [362, 328] on button "Add Option" at bounding box center [357, 328] width 29 height 7
click at [364, 351] on button "Add Option" at bounding box center [357, 348] width 29 height 7
click at [374, 293] on input "Yes" at bounding box center [413, 290] width 140 height 13
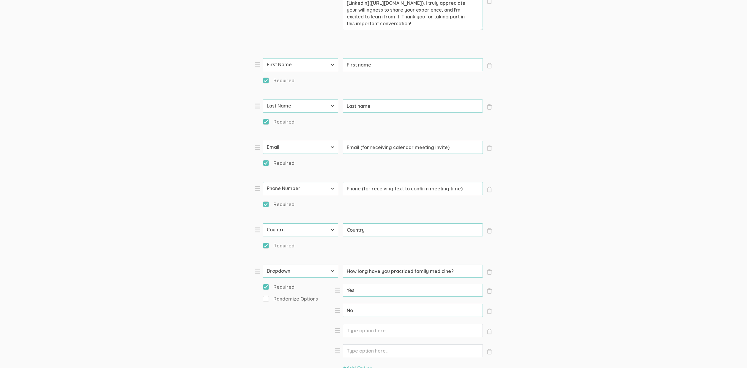
click at [374, 293] on input "Yes" at bounding box center [413, 290] width 140 height 13
paste input "Have not practiced family medicine"
type input "Have not practiced family medicine"
click at [362, 315] on input "No" at bounding box center [413, 310] width 140 height 13
click at [362, 313] on input "No" at bounding box center [413, 310] width 140 height 13
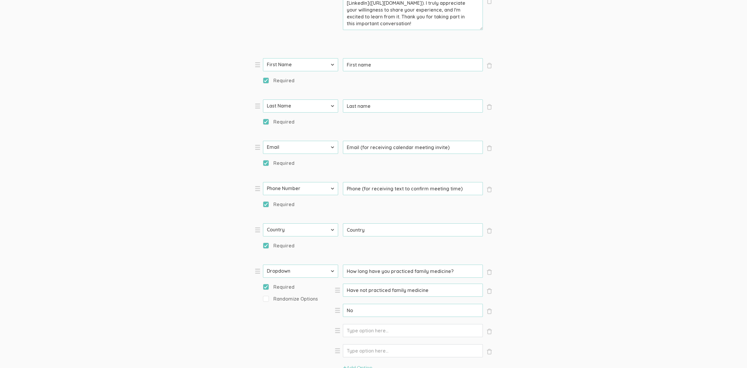
click at [362, 313] on input "No" at bounding box center [413, 310] width 140 height 13
paste input "1 Year"
type input "1 Year"
click at [367, 328] on input "Option" at bounding box center [413, 330] width 140 height 13
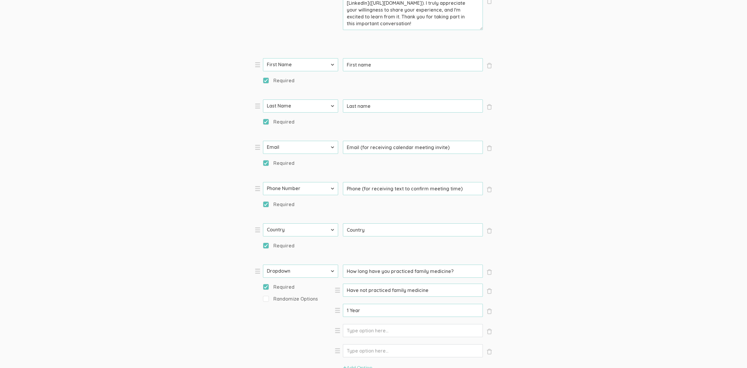
paste input "2 Years"
type input "2 Years"
click at [370, 347] on input "Option" at bounding box center [413, 351] width 140 height 13
paste input "3+ Years"
type input "3+ Years"
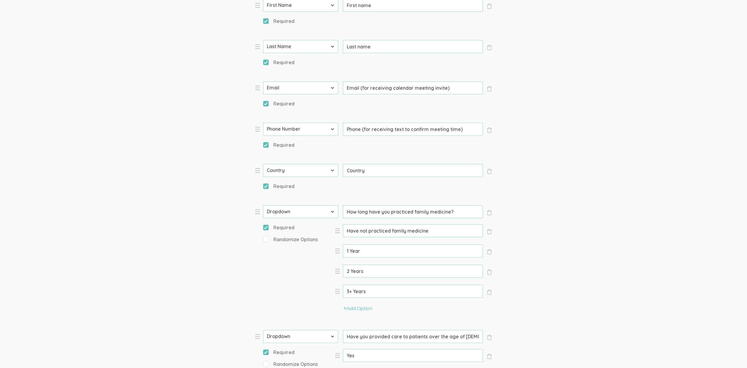
scroll to position [263, 0]
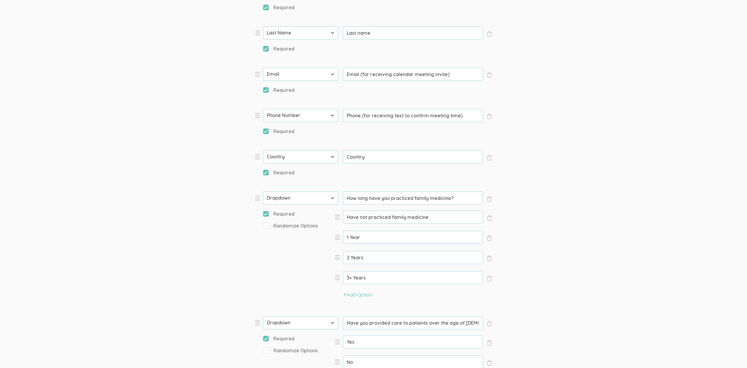
click at [411, 279] on input "3+ Years" at bounding box center [413, 277] width 140 height 13
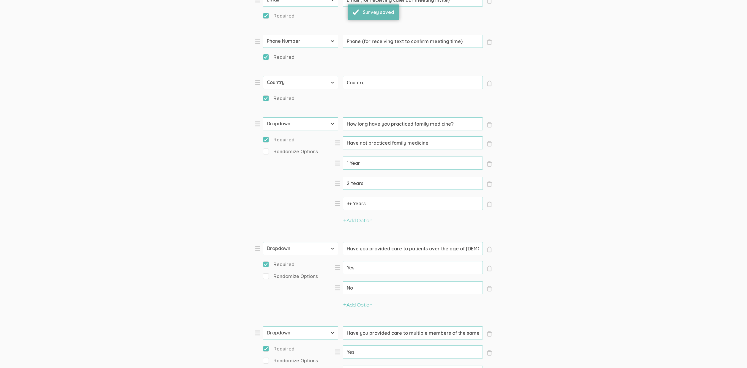
scroll to position [339, 0]
click at [489, 249] on span "×" at bounding box center [490, 249] width 6 height 6
type input "Have you provided care to multiple members of the same family?"
type input "How long have you practiced telemedicine?"
type input "Have not practiced telemedicine"
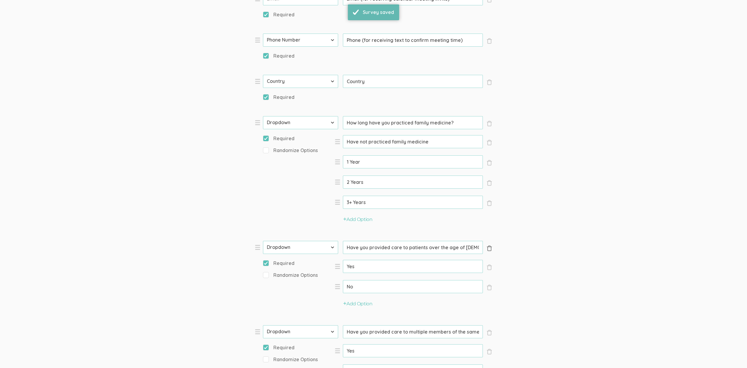
type input "1 Year"
select select "11"
type input "I will use [Venue] for my chat"
type input "I agree to this study's [Consent Form](https://1drv.ms/w/c/063b4467b58ee980/ESh…"
click at [489, 249] on span "×" at bounding box center [490, 249] width 6 height 6
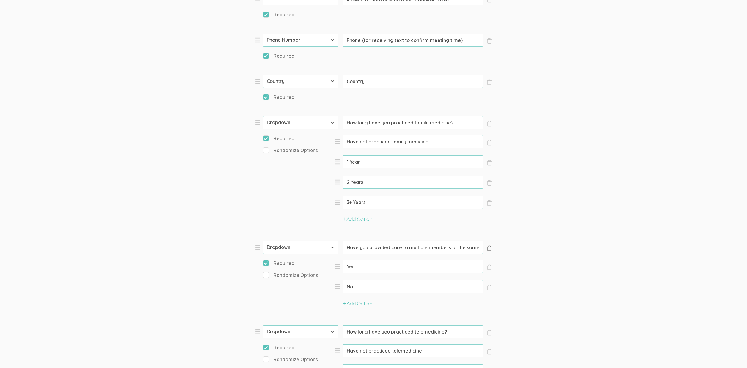
type input "How long have you practiced telemedicine?"
type input "Have not practiced telemedicine"
type input "1 Year"
select select "11"
type input "I will use [Venue] for my chat"
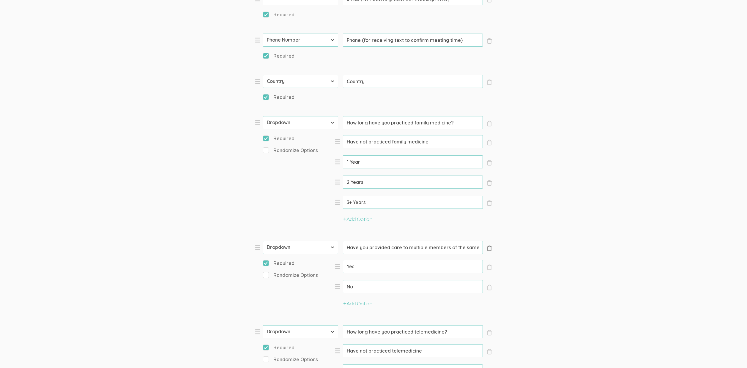
type input "I agree to this study's [Consent Form](https://1drv.ms/w/c/063b4467b58ee980/ESh…"
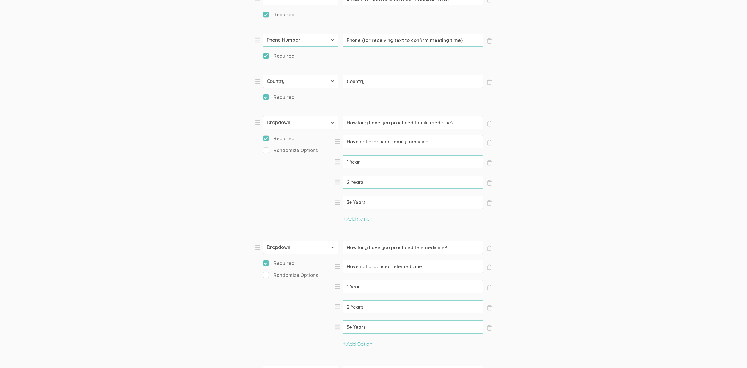
click at [568, 260] on form "Question text can be formatted using Markdown syntax. Enabled Title [Incentive …" at bounding box center [373, 174] width 747 height 872
click at [463, 248] on input "How long have you practiced telemedicine?" at bounding box center [413, 247] width 140 height 13
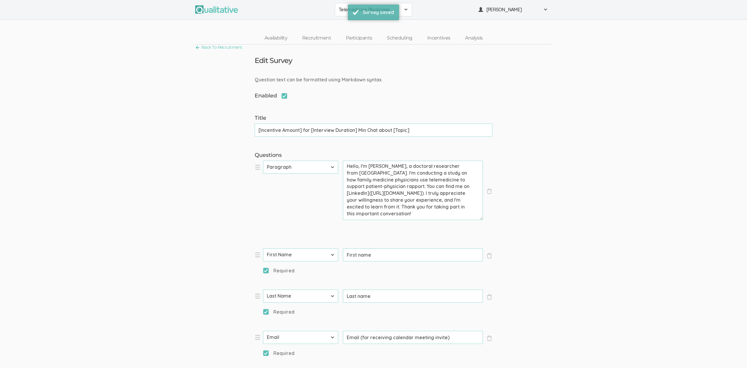
click at [346, 34] on link "Participants" at bounding box center [359, 38] width 41 height 13
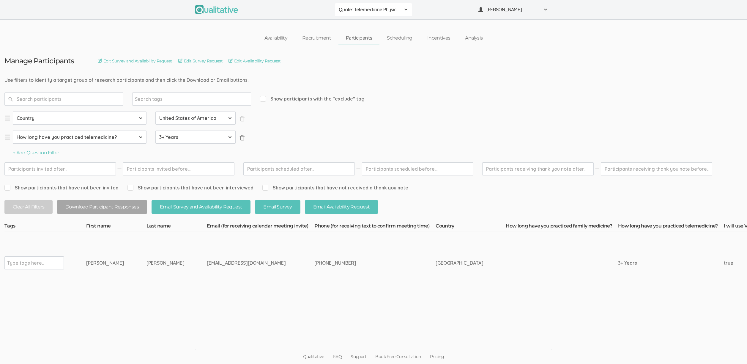
click at [240, 139] on span "×" at bounding box center [242, 138] width 6 height 6
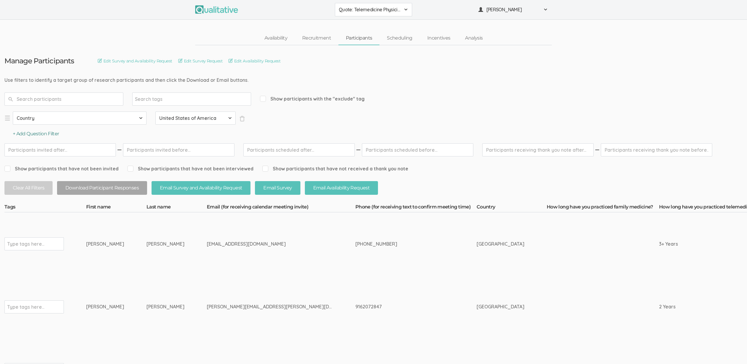
click at [26, 132] on button "+ Add Question Filter" at bounding box center [36, 133] width 46 height 7
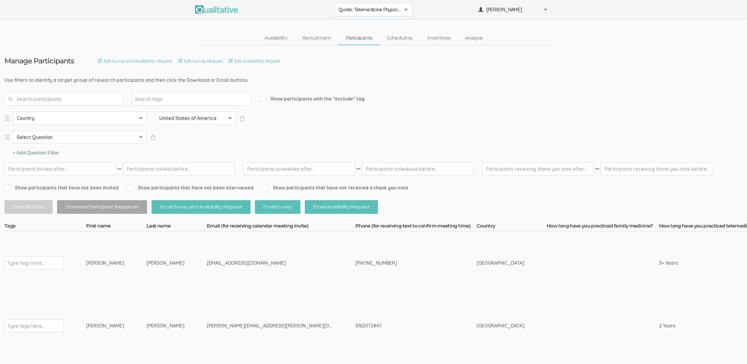
click at [43, 150] on button "+ Add Question Filter" at bounding box center [36, 153] width 46 height 7
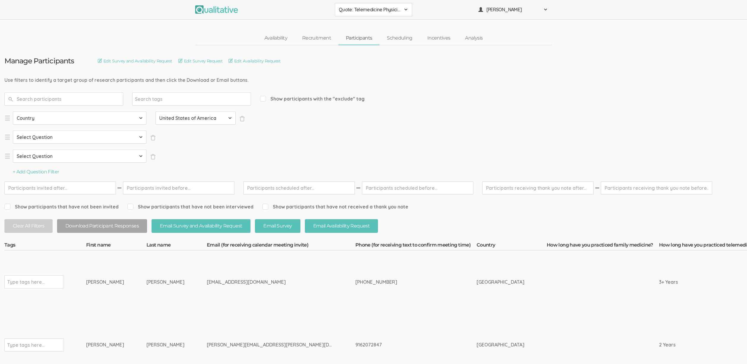
click at [63, 139] on select "Select Question Country How long have you practiced family medicine? How long h…" at bounding box center [80, 136] width 134 height 13
select select "SFQ How long have you practiced family medicine?"
click at [13, 130] on select "Select Question Country How long have you practiced family medicine? How long h…" at bounding box center [80, 136] width 134 height 13
click at [101, 160] on select "Select Question Country How long have you practiced family medicine? How long h…" at bounding box center [80, 156] width 134 height 13
select select "SFQ How long have you practiced family medicine?"
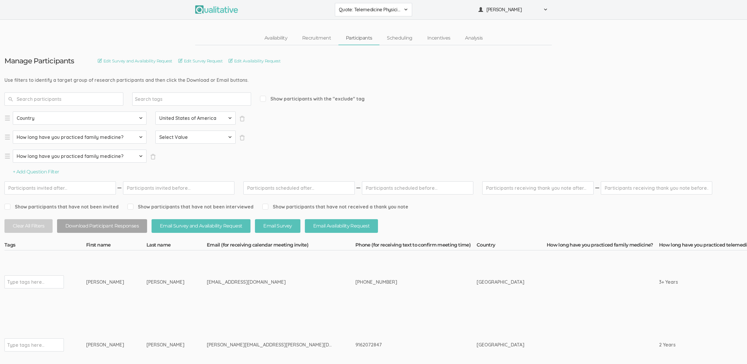
click at [13, 150] on select "Select Question Country How long have you practiced family medicine? How long h…" at bounding box center [80, 156] width 134 height 13
click at [175, 139] on select "Select Value Have not practiced family medicine 1 Year 2 Years 3+ Years" at bounding box center [195, 136] width 80 height 13
select select "3+ Years"
click at [155, 130] on select "Select Value Have not practiced family medicine 1 Year 2 Years 3+ Years" at bounding box center [195, 136] width 80 height 13
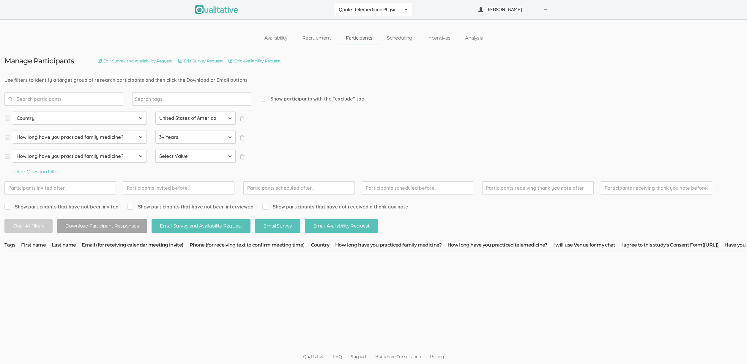
click at [91, 157] on select "Select Question Country How long have you practiced family medicine? How long h…" at bounding box center [80, 156] width 134 height 13
select select "SFQ How long have you practiced telemedicine?"
click at [13, 150] on select "Select Question Country How long have you practiced family medicine? How long h…" at bounding box center [80, 156] width 134 height 13
click at [51, 172] on button "+ Add Question Filter" at bounding box center [36, 172] width 46 height 7
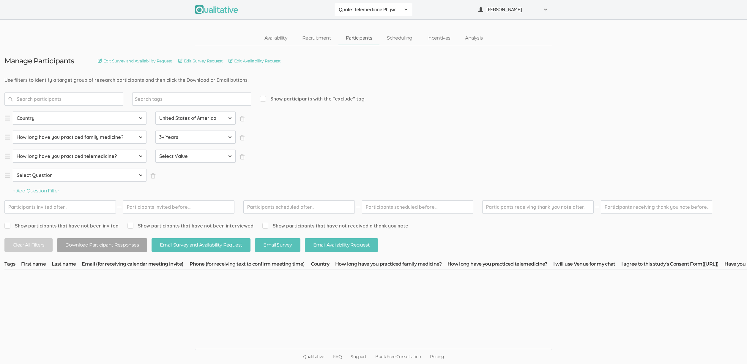
click at [66, 176] on select "Select Question Country How long have you practiced family medicine? How long h…" at bounding box center [80, 175] width 134 height 13
select select "SFQ How long have you practiced telemedicine?"
click at [13, 169] on select "Select Question Country How long have you practiced family medicine? How long h…" at bounding box center [80, 175] width 134 height 13
click at [192, 157] on select "Select Value Have not practiced telemedicine 1 Year 2 Years 3+ Years" at bounding box center [195, 156] width 80 height 13
select select "2 Years"
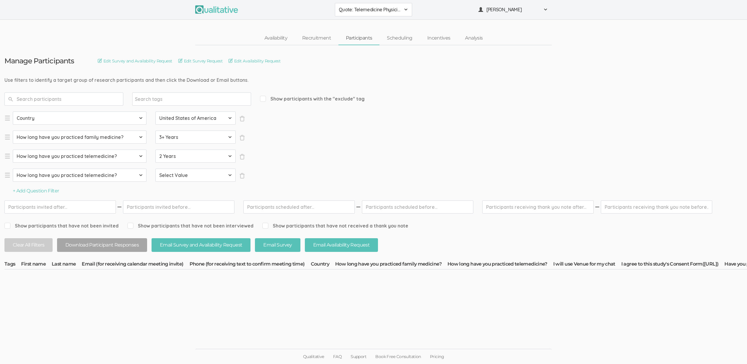
click at [155, 150] on select "Select Value Have not practiced telemedicine 1 Year 2 Years 3+ Years" at bounding box center [195, 156] width 80 height 13
click at [181, 178] on select "Select Value Have not practiced telemedicine 1 Year 2 Years 3+ Years" at bounding box center [195, 175] width 80 height 13
select select "3+ Years"
click at [155, 169] on select "Select Value Have not practiced telemedicine 1 Year 2 Years 3+ Years" at bounding box center [195, 175] width 80 height 13
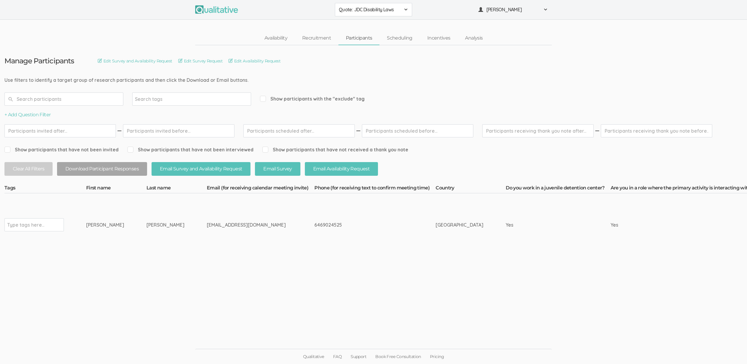
drag, startPoint x: 172, startPoint y: 224, endPoint x: 87, endPoint y: 221, distance: 85.9
copy tr "Alim [PERSON_NAME]"
click at [18, 223] on input "text" at bounding box center [25, 225] width 37 height 8
type input "verified"
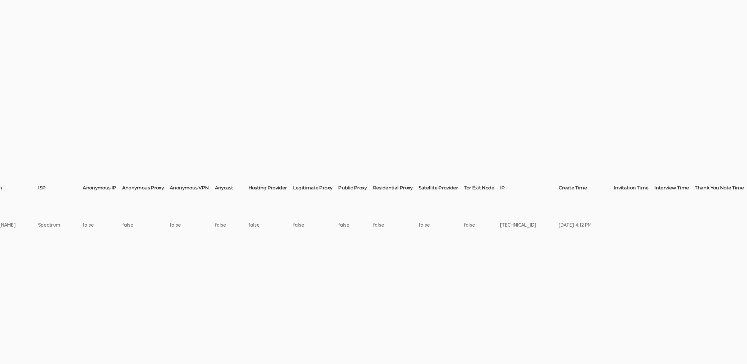
scroll to position [0, 1586]
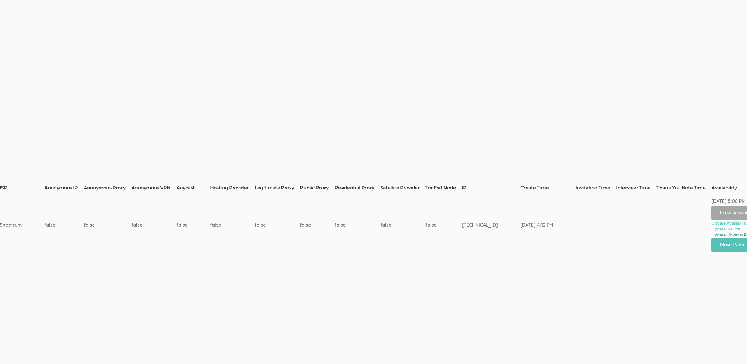
click at [712, 234] on link "Update LinkedIn Profile URL" at bounding box center [750, 235] width 77 height 6
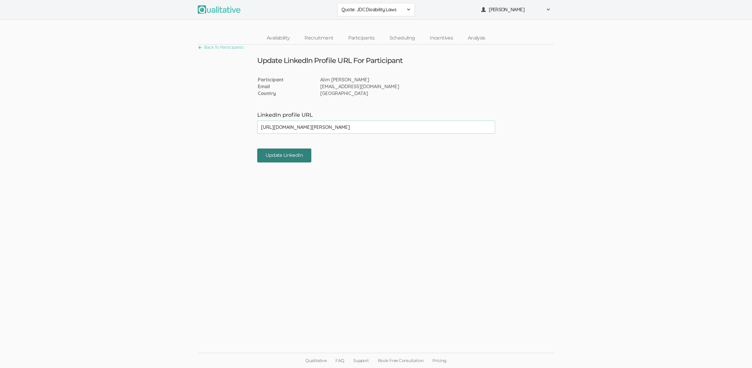
type input "[URL][DOMAIN_NAME][PERSON_NAME]"
click at [280, 161] on input "Update LinkedIn" at bounding box center [284, 156] width 54 height 14
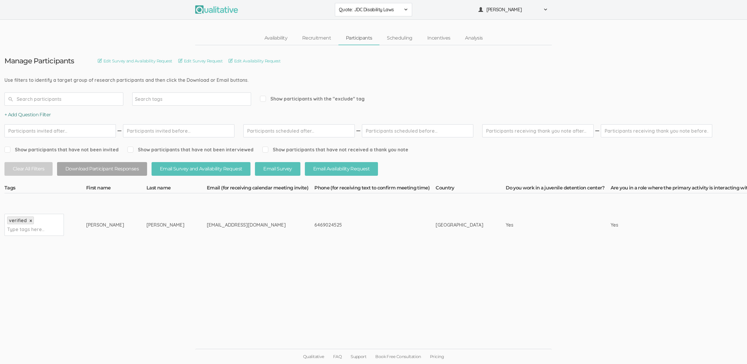
click at [29, 118] on button "+ Add Question Filter" at bounding box center [27, 114] width 46 height 7
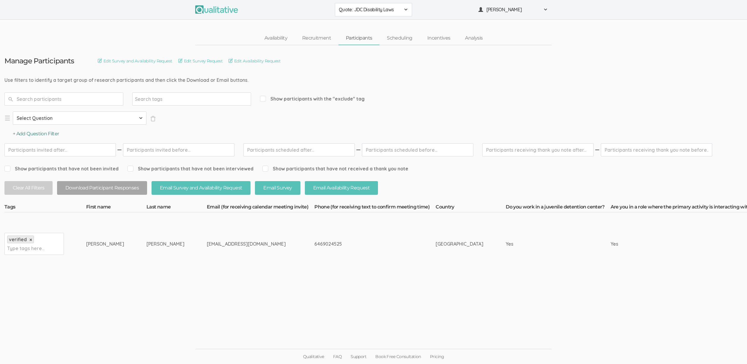
click at [32, 135] on button "+ Add Question Filter" at bounding box center [36, 133] width 46 height 7
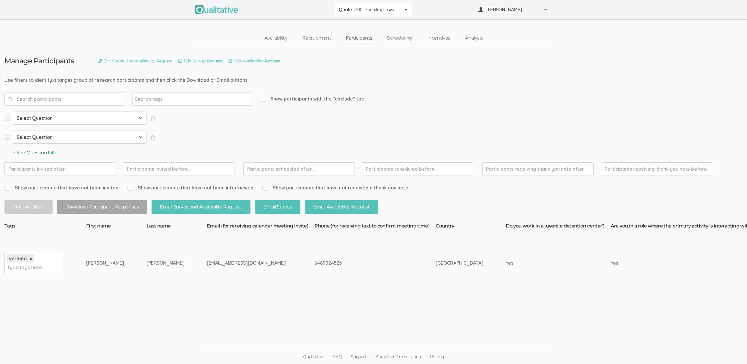
click at [41, 152] on button "+ Add Question Filter" at bounding box center [36, 153] width 46 height 7
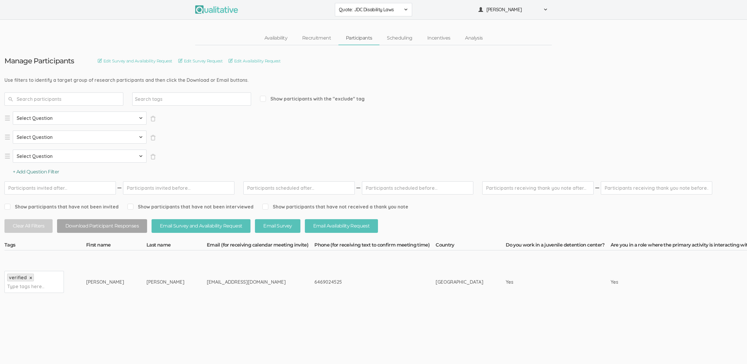
click at [48, 170] on button "+ Add Question Filter" at bounding box center [36, 172] width 46 height 7
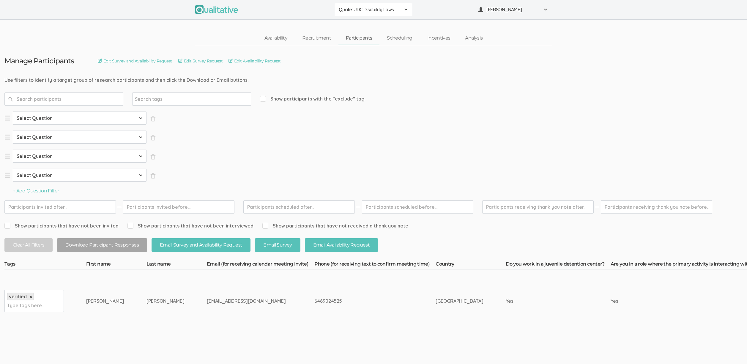
click at [61, 114] on select "Select Question Country Do you work in a juvenile detention center? Are you in …" at bounding box center [80, 117] width 134 height 13
select select "SFQ Country"
click at [13, 111] on select "Select Question Country Do you work in a juvenile detention center? Are you in …" at bounding box center [80, 117] width 134 height 13
click at [48, 133] on select "Select Question Country Do you work in a juvenile detention center? Are you in …" at bounding box center [80, 136] width 134 height 13
select select "SFQ Do you work in a juvenile detention center?"
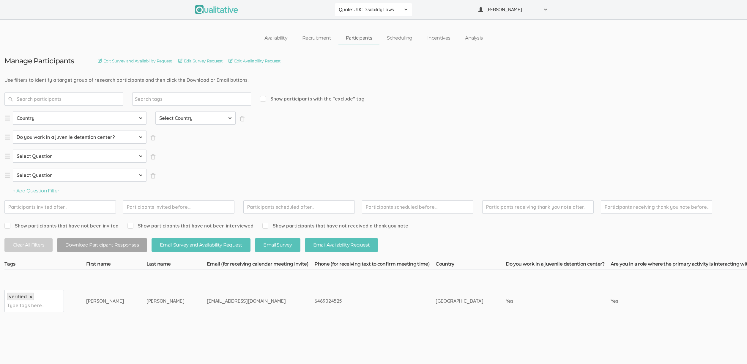
click at [13, 130] on select "Select Question Country Do you work in a juvenile detention center? Are you in …" at bounding box center [80, 136] width 134 height 13
click at [55, 156] on select "Select Question Country Do you work in a juvenile detention center? Are you in …" at bounding box center [80, 156] width 134 height 13
select select "SFQ Are you in a role where the primary activity is interacting with detained/i…"
click at [13, 150] on select "Select Question Country Do you work in a juvenile detention center? Are you in …" at bounding box center [80, 156] width 134 height 13
click at [151, 178] on span "×" at bounding box center [153, 176] width 6 height 6
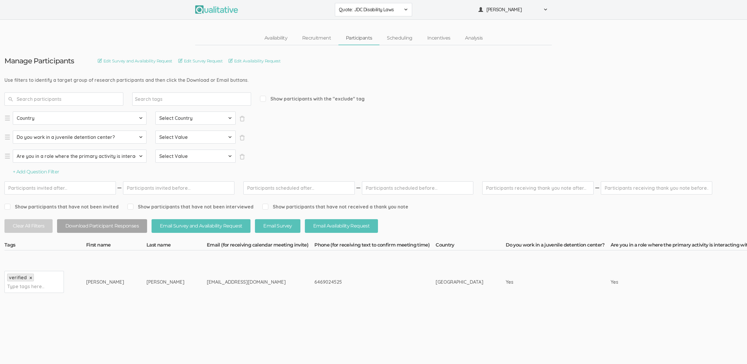
click at [182, 120] on select "Select Country Afghanistan Åland Islands Albania Algeria American Samoa Andorra…" at bounding box center [195, 117] width 80 height 13
select select "US"
click at [155, 111] on select "Select Country Afghanistan Åland Islands Albania Algeria American Samoa Andorra…" at bounding box center [195, 117] width 80 height 13
click at [206, 136] on select "Select Value Yes No" at bounding box center [195, 136] width 80 height 13
select select "Yes"
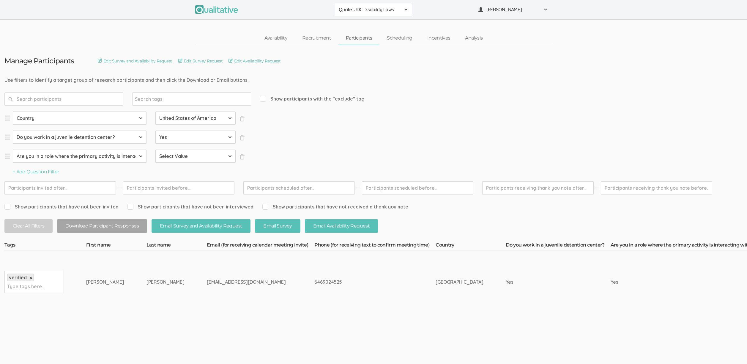
click at [155, 130] on select "Select Value Yes No" at bounding box center [195, 136] width 80 height 13
click at [200, 153] on select "Select Value Yes No" at bounding box center [195, 156] width 80 height 13
click at [155, 150] on select "Select Value Yes No" at bounding box center [195, 156] width 80 height 13
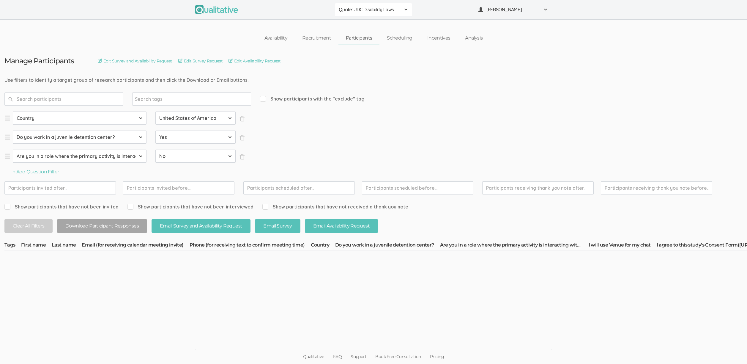
click at [193, 153] on select "Select Value Yes No" at bounding box center [195, 156] width 80 height 13
select select "Yes"
click at [155, 150] on select "Select Value Yes No" at bounding box center [195, 156] width 80 height 13
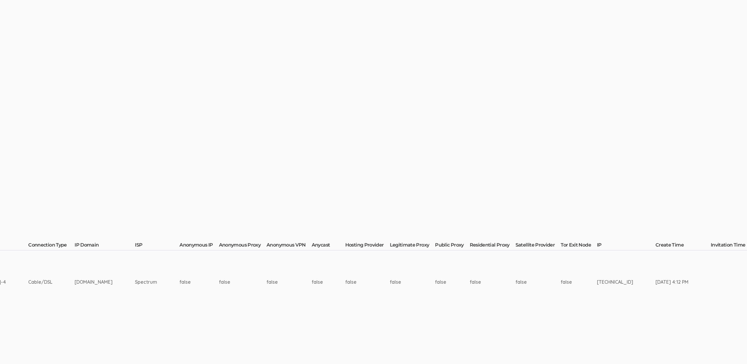
scroll to position [0, 1687]
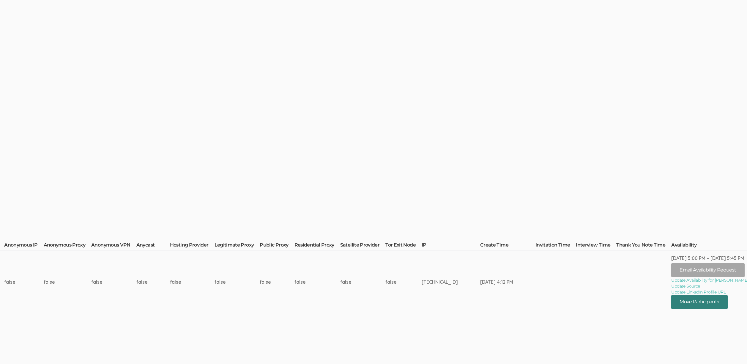
click at [693, 303] on button "Move Participant" at bounding box center [700, 302] width 56 height 14
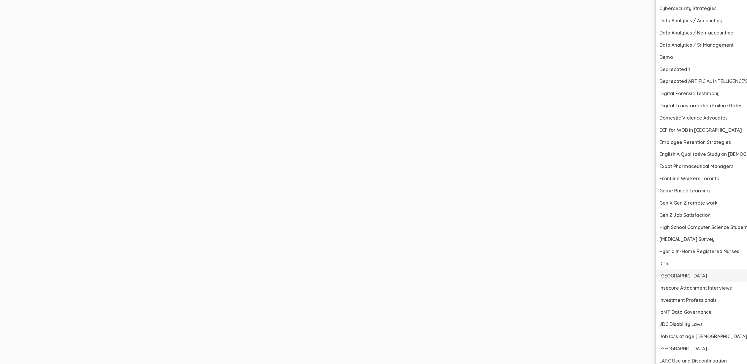
scroll to position [691, 1687]
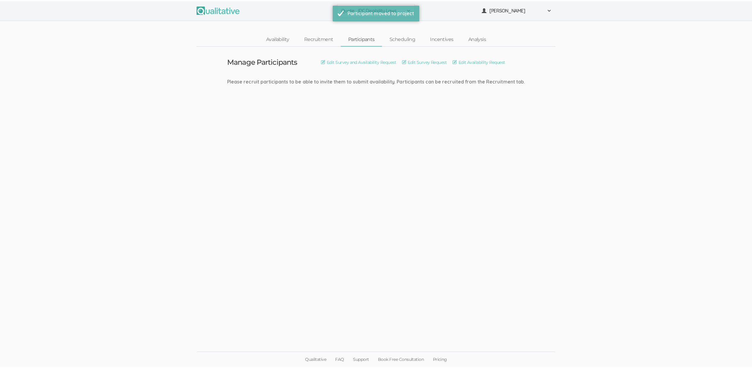
scroll to position [0, 0]
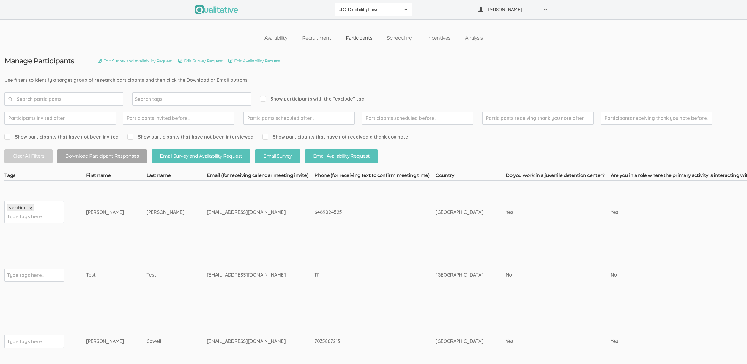
drag, startPoint x: 182, startPoint y: 341, endPoint x: 207, endPoint y: 343, distance: 25.3
click at [207, 343] on div "[EMAIL_ADDRESS][DOMAIN_NAME]" at bounding box center [249, 341] width 85 height 7
click at [234, 276] on div "[EMAIL_ADDRESS][DOMAIN_NAME]" at bounding box center [249, 274] width 85 height 7
drag, startPoint x: 242, startPoint y: 209, endPoint x: 210, endPoint y: 211, distance: 31.3
click at [207, 210] on td "[EMAIL_ADDRESS][DOMAIN_NAME]" at bounding box center [261, 211] width 108 height 63
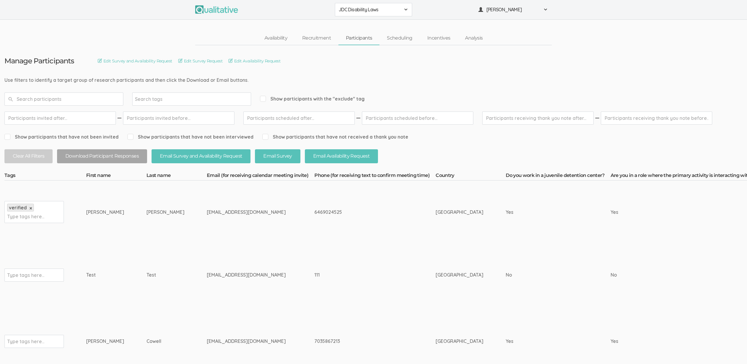
drag, startPoint x: 210, startPoint y: 211, endPoint x: 216, endPoint y: 213, distance: 5.4
click at [210, 211] on div "lc3726@columbia.edu" at bounding box center [249, 212] width 85 height 7
drag, startPoint x: 229, startPoint y: 212, endPoint x: 200, endPoint y: 213, distance: 29.1
click at [207, 213] on div "lc3726@columbia.edu" at bounding box center [249, 212] width 85 height 7
copy div "columbia.edu"
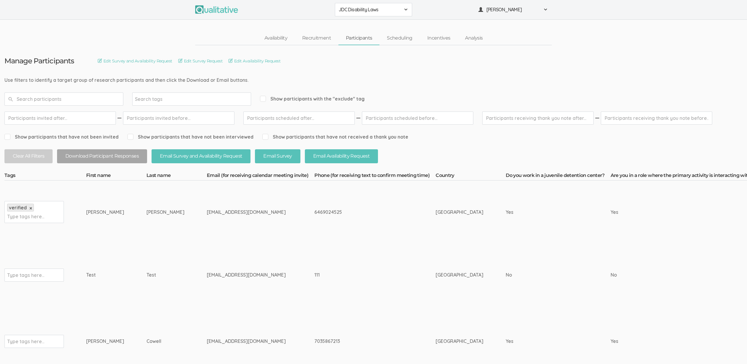
click at [367, 219] on td "6469024525" at bounding box center [375, 211] width 121 height 63
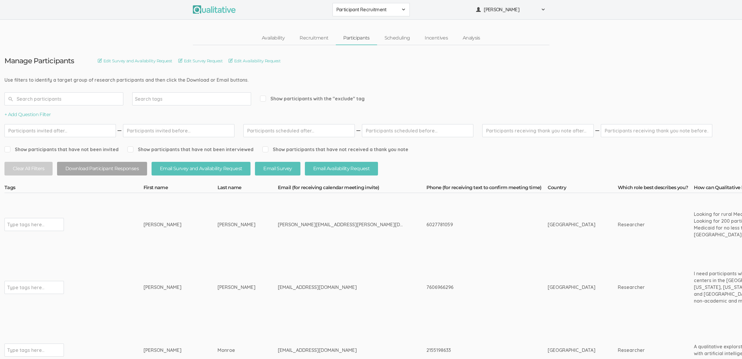
click at [280, 288] on div "jenniferlhowarth@yahoo.com" at bounding box center [341, 287] width 126 height 7
copy tr "jenniferlhowarth@yahoo.com"
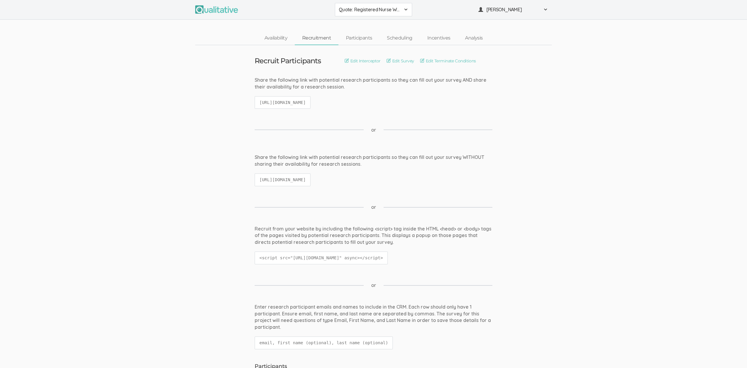
click at [311, 181] on code "[URL][DOMAIN_NAME]" at bounding box center [283, 180] width 56 height 13
copy ui-view "[URL][DOMAIN_NAME]"
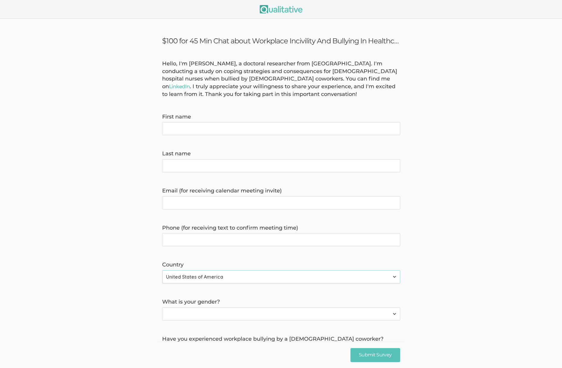
click at [301, 43] on h3 "$100 for 45 Min Chat about Workplace Incivility And Bullying In Healthcare" at bounding box center [281, 41] width 238 height 9
copy h3 "Incivility"
click at [405, 72] on form "Hello, I'm [PERSON_NAME], a doctoral researcher from [GEOGRAPHIC_DATA]. I'm con…" at bounding box center [281, 225] width 562 height 331
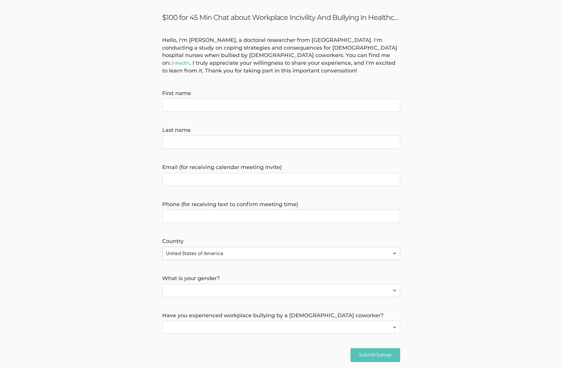
scroll to position [64, 0]
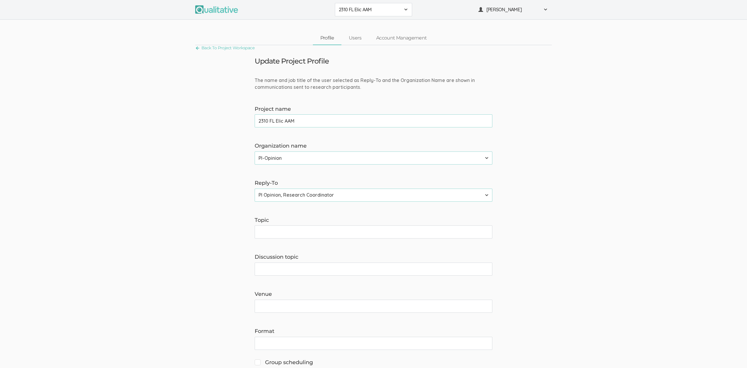
click at [361, 9] on span "2310 FL Elic AAM" at bounding box center [370, 9] width 62 height 7
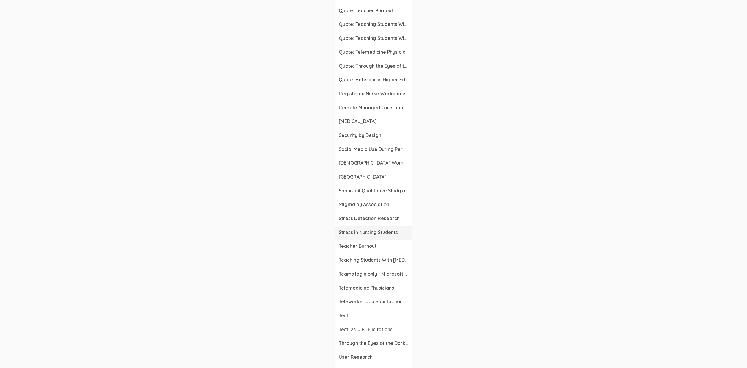
scroll to position [2190, 0]
click at [368, 96] on span "Registered Nurse Workplace Bullying" at bounding box center [374, 94] width 70 height 7
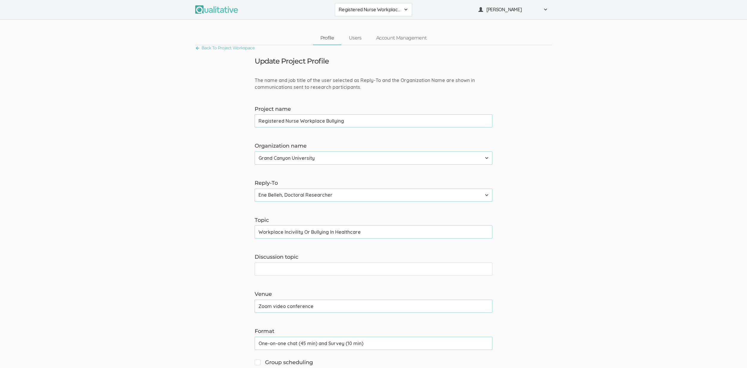
click at [309, 229] on input "Workplace Incivility Or Bullying In Healthcare" at bounding box center [374, 232] width 238 height 13
click at [371, 233] on input "Workplace Incivility And Bullying In Healthcare" at bounding box center [374, 232] width 238 height 13
type input "Workplace Incivility And Bullying In Healthcare"
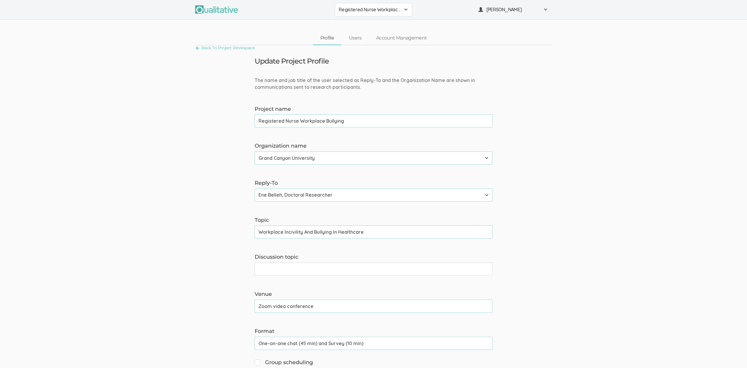
click at [421, 236] on input "Workplace Incivility And Bullying In Healthcare" at bounding box center [374, 232] width 238 height 13
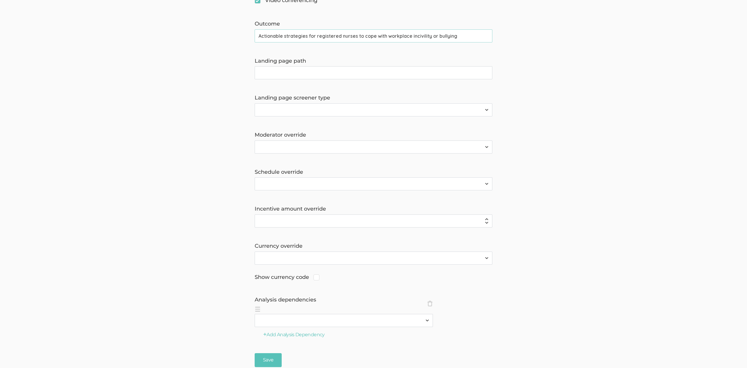
scroll to position [420, 0]
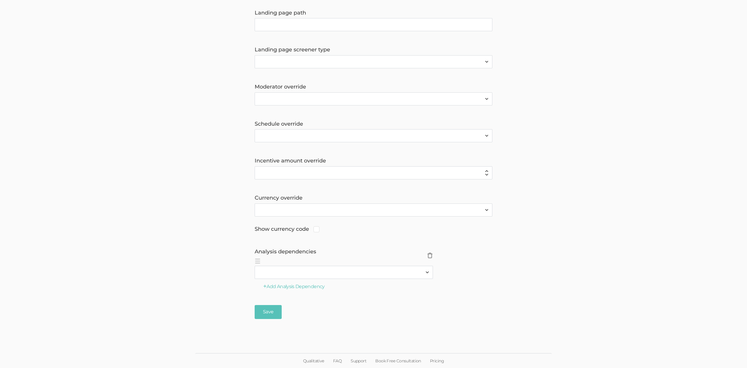
click at [428, 256] on span "×" at bounding box center [430, 256] width 6 height 6
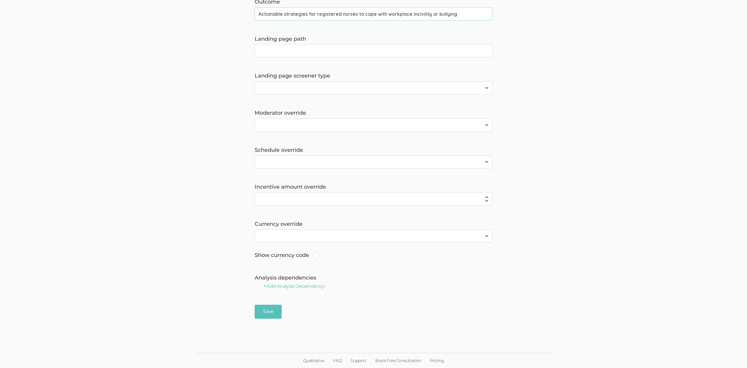
scroll to position [394, 0]
click at [263, 314] on input "Save" at bounding box center [268, 312] width 27 height 14
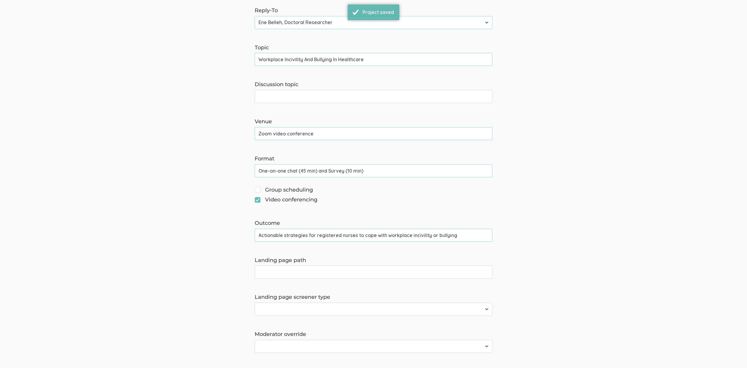
scroll to position [177, 0]
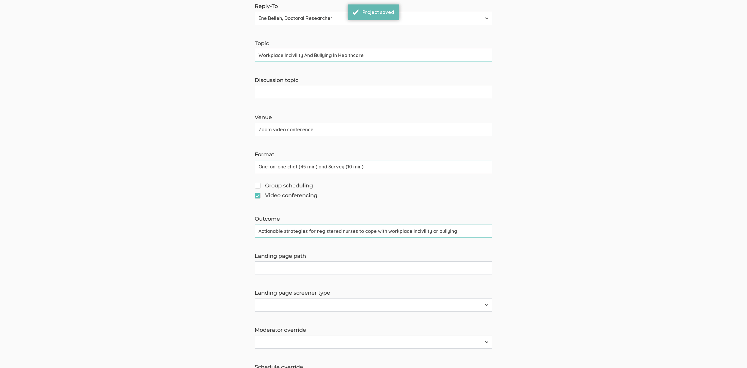
click at [431, 232] on input "Actionable strategies for registered nurses to cope with workplace incivility o…" at bounding box center [374, 231] width 238 height 13
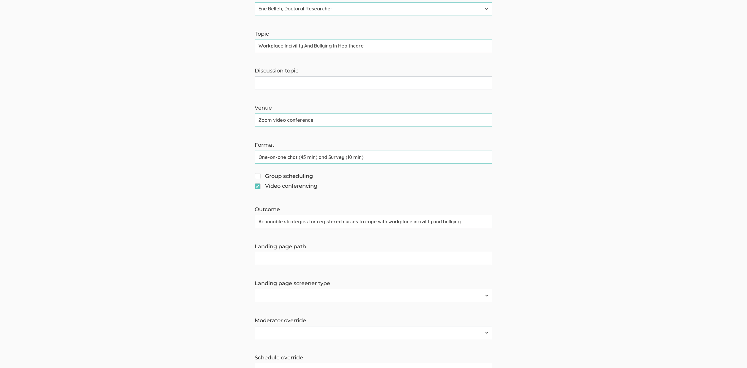
scroll to position [420, 0]
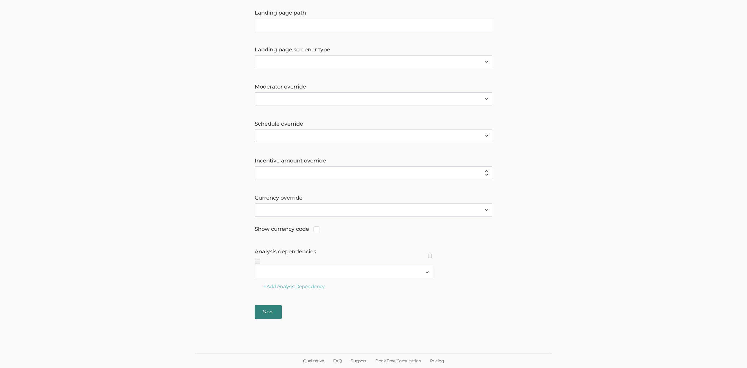
type input "Actionable strategies for registered nurses to cope with workplace incivility a…"
click at [269, 310] on input "Save" at bounding box center [268, 312] width 27 height 14
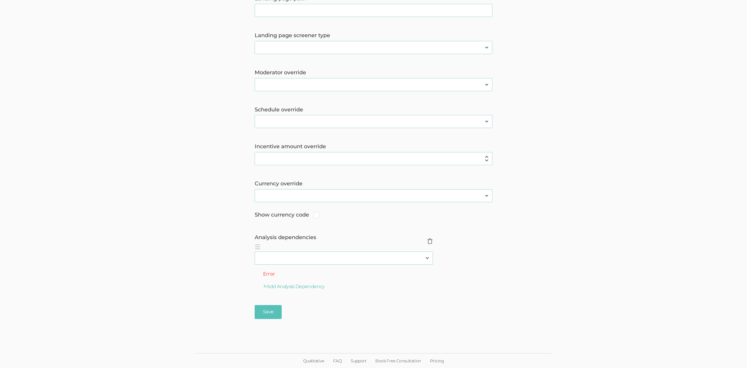
click at [428, 243] on span "×" at bounding box center [430, 241] width 6 height 6
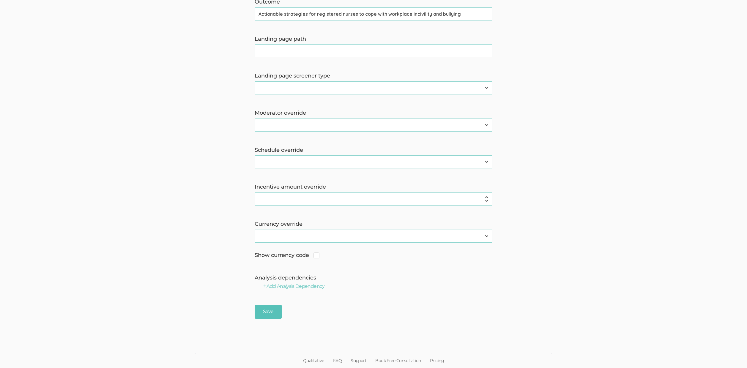
scroll to position [394, 0]
drag, startPoint x: 266, startPoint y: 315, endPoint x: 326, endPoint y: 293, distance: 62.8
click at [267, 314] on input "Save" at bounding box center [268, 312] width 27 height 14
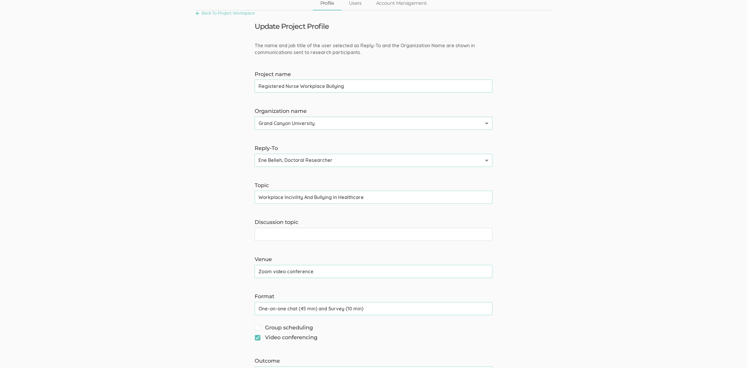
scroll to position [0, 0]
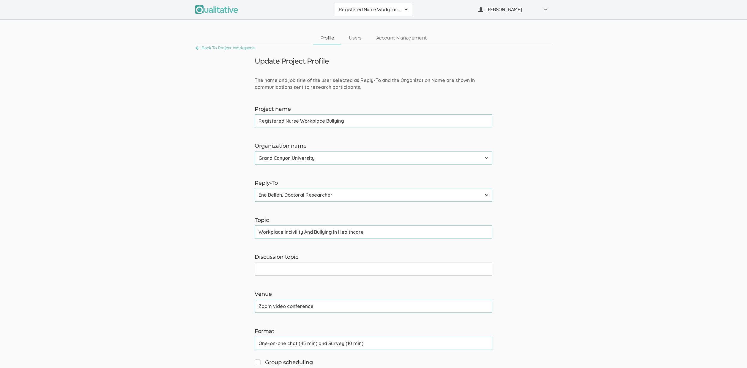
click at [384, 14] on button "Registered Nurse Workplace Bullying" at bounding box center [373, 9] width 77 height 13
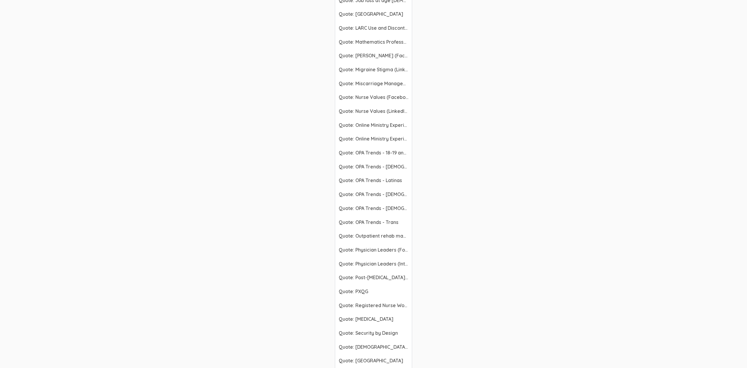
scroll to position [1875, 0]
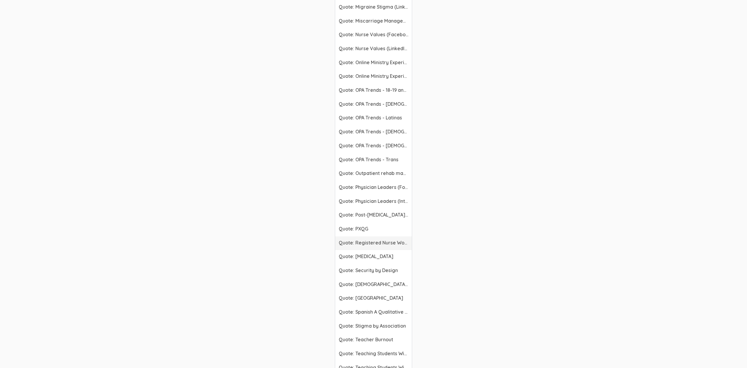
click at [379, 246] on span "Quote: Registered Nurse Workplace Bullying" at bounding box center [374, 243] width 70 height 7
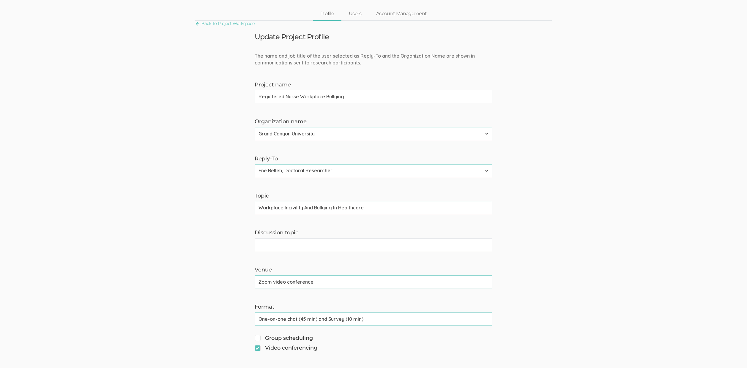
scroll to position [80, 0]
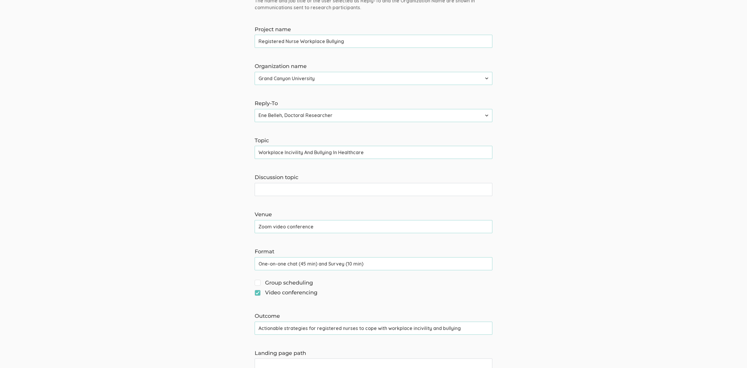
click at [325, 326] on input "Actionable strategies for registered nurses to cope with workplace incivility a…" at bounding box center [374, 328] width 238 height 13
click at [326, 326] on input "Actionable strategies for registered nurses to cope with workplace incivility a…" at bounding box center [374, 328] width 238 height 13
click at [632, 276] on form "The name and job title of the user selected as Reply-To and the Organization Na…" at bounding box center [373, 328] width 747 height 663
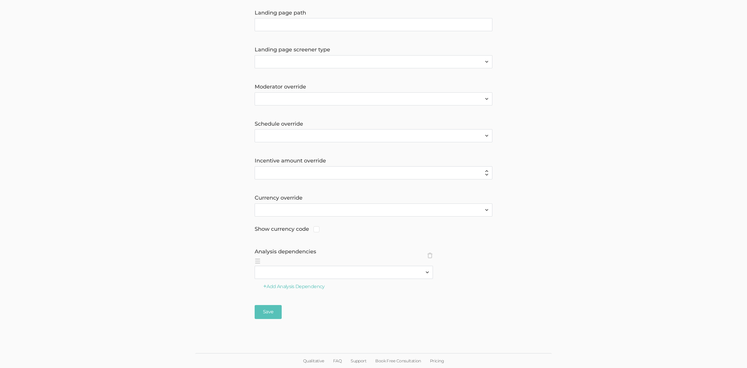
scroll to position [330, 0]
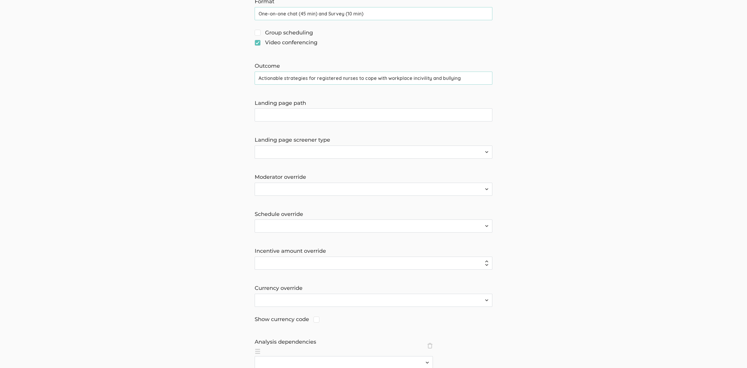
click at [183, 135] on form "The name and job title of the user selected as Reply-To and the Organization Na…" at bounding box center [373, 78] width 747 height 663
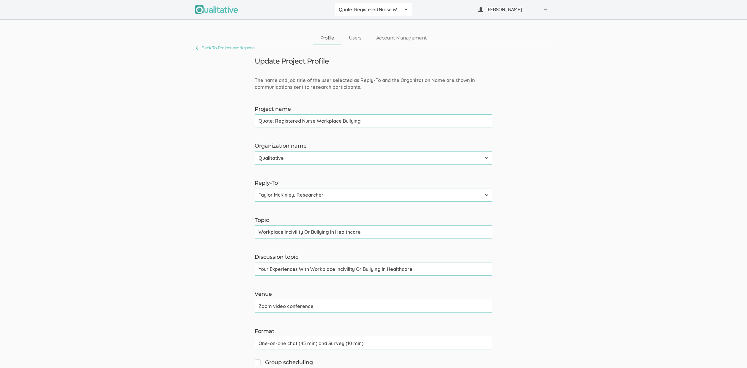
click at [264, 270] on input "Your Experiences With Workplace Incivility Or Bullying In Healthcare" at bounding box center [374, 269] width 238 height 13
paste input "Workplace Incivility And"
type input "Your Experiences With Workplace Incivility Or Bullying In Healthcare"
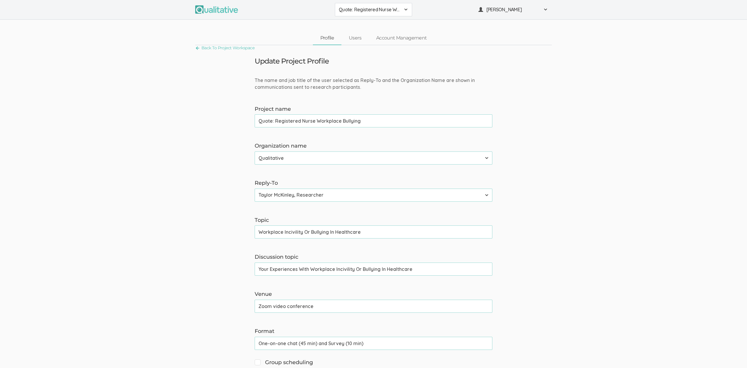
click at [276, 233] on input "Workplace Incivility Or Bullying In Healthcare" at bounding box center [374, 232] width 238 height 13
paste input "And"
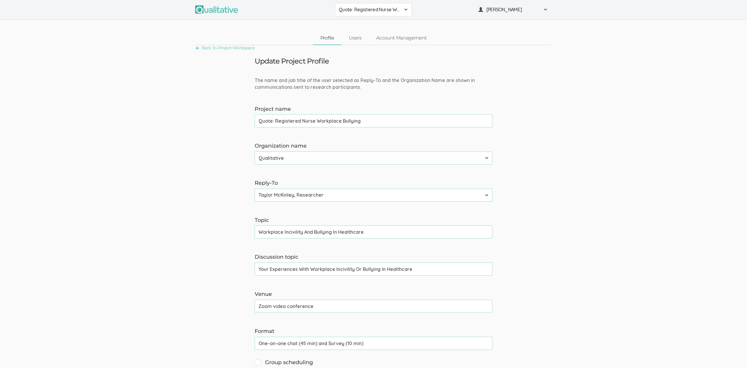
type input "Workplace Incivility And Bullying In Healthcare"
drag, startPoint x: 310, startPoint y: 271, endPoint x: 467, endPoint y: 272, distance: 157.0
click at [467, 272] on input "Your Experiences With Workplace Incivility Or Bullying In Healthcare" at bounding box center [374, 269] width 238 height 13
paste input "And"
type input "Your Experiences With Workplace Incivility And Bullying In Healthcare"
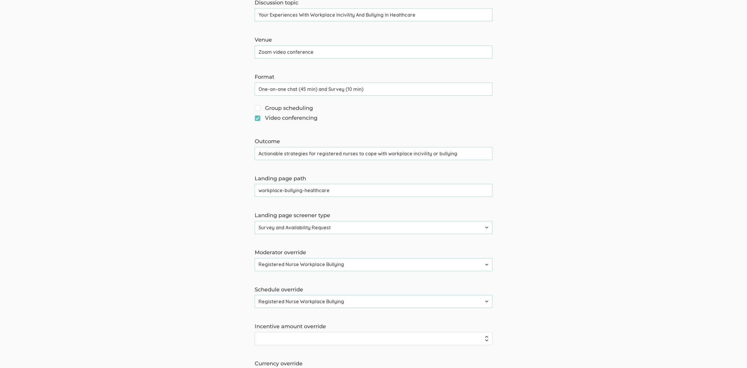
scroll to position [261, 0]
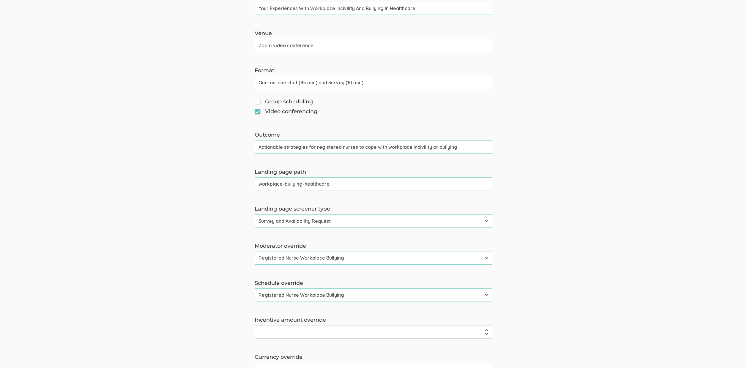
click at [341, 145] on input "Actionable strategies for registered nurses to cope with workplace incivility o…" at bounding box center [374, 147] width 238 height 13
click at [342, 145] on input "Actionable strategies for registered nurses to cope with workplace incivility o…" at bounding box center [374, 147] width 238 height 13
paste input "and"
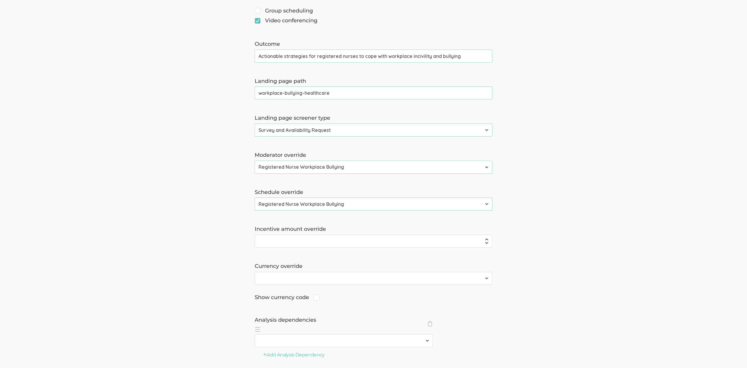
scroll to position [420, 0]
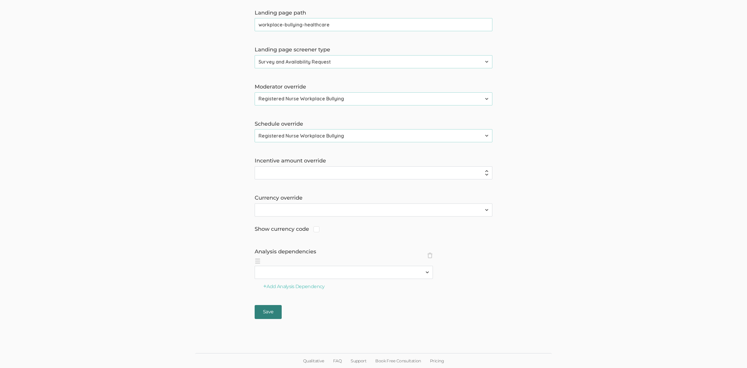
type input "Actionable strategies for registered nurses to cope with workplace incivility a…"
click at [259, 313] on input "Save" at bounding box center [268, 312] width 27 height 14
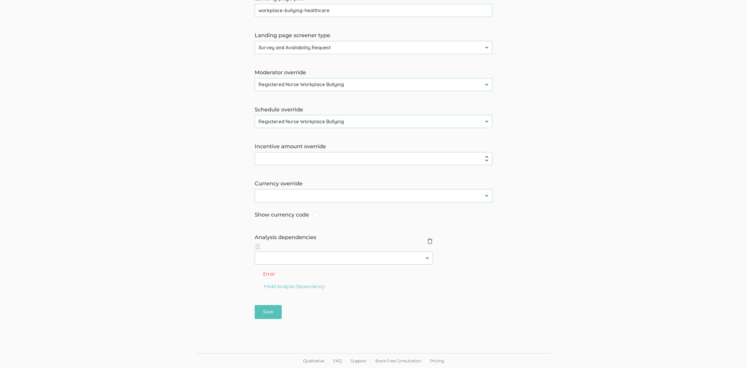
click at [431, 240] on span "×" at bounding box center [430, 241] width 6 height 6
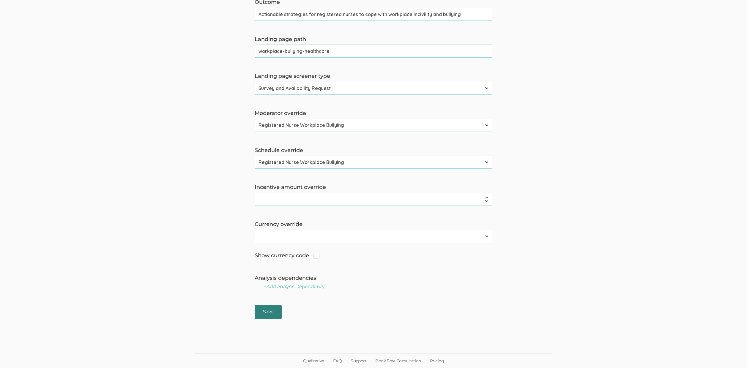
click at [274, 316] on input "Save" at bounding box center [268, 312] width 27 height 14
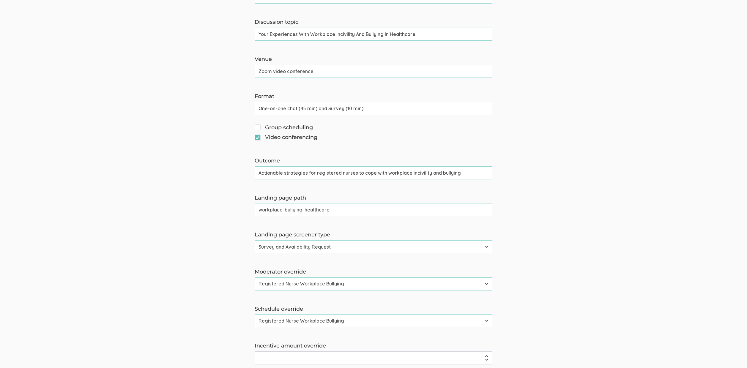
scroll to position [0, 0]
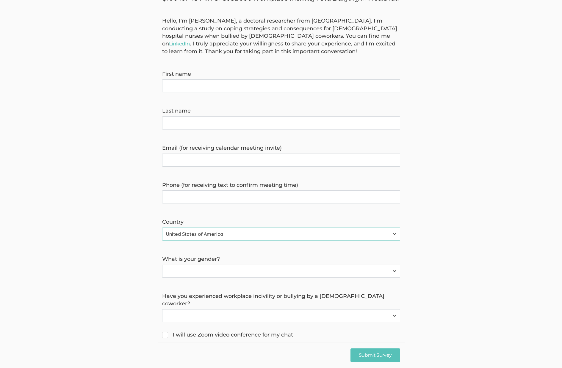
scroll to position [64, 0]
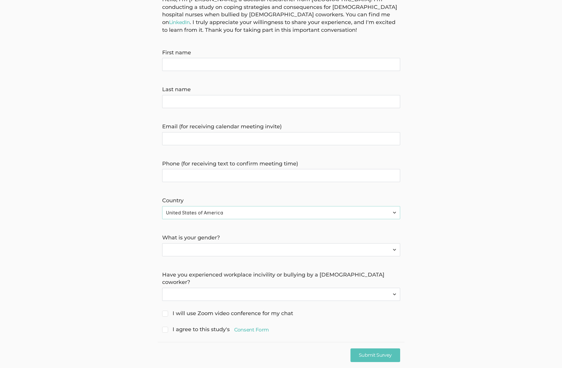
click at [337, 288] on select "Yes No" at bounding box center [281, 294] width 238 height 13
click at [286, 252] on select "[DEMOGRAPHIC_DATA] [DEMOGRAPHIC_DATA] [DEMOGRAPHIC_DATA]" at bounding box center [281, 249] width 238 height 13
click at [266, 326] on link "Consent Form" at bounding box center [251, 329] width 35 height 7
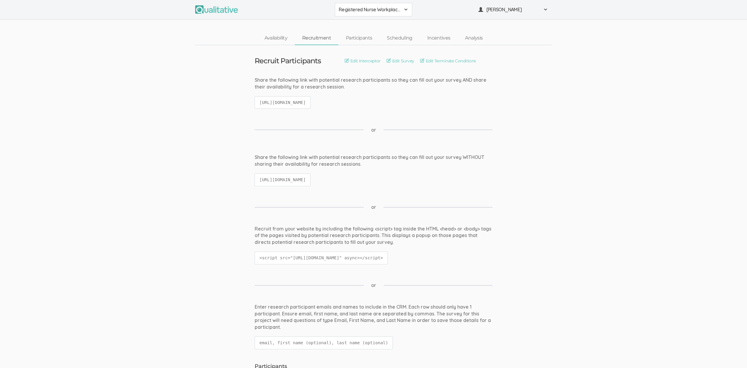
click at [311, 178] on code "[URL][DOMAIN_NAME]" at bounding box center [283, 180] width 56 height 13
click at [311, 178] on code "https://qualitative.io/survey/68deb0638c6819a81746ae65/questions" at bounding box center [283, 180] width 56 height 13
copy ui-view "https://qualitative.io/survey/68deb0638c6819a81746ae65/questions"
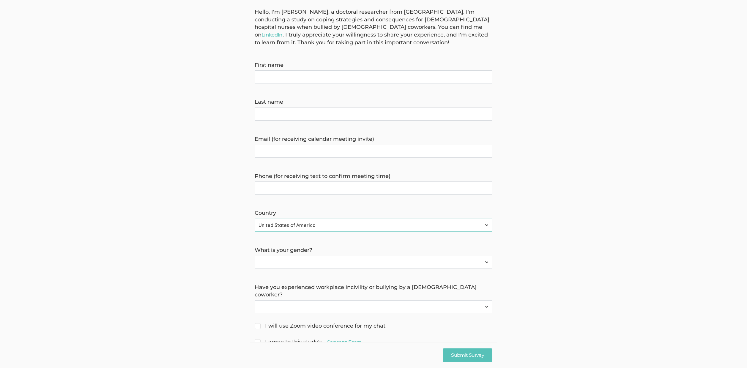
scroll to position [64, 0]
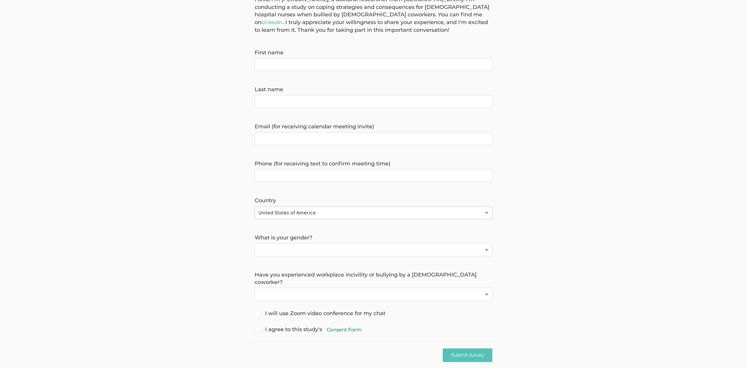
click at [341, 326] on link "Consent Form" at bounding box center [344, 329] width 35 height 7
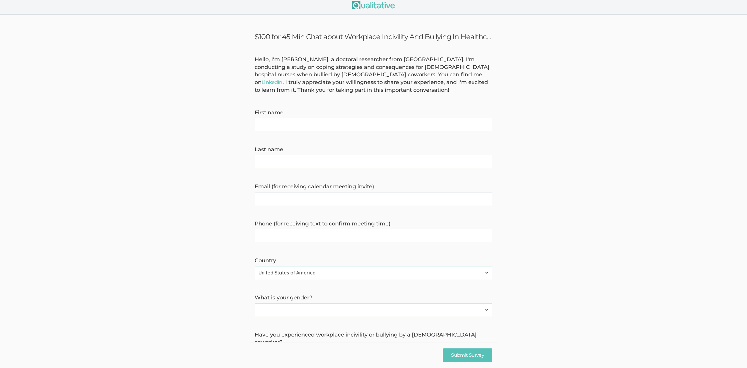
scroll to position [0, 0]
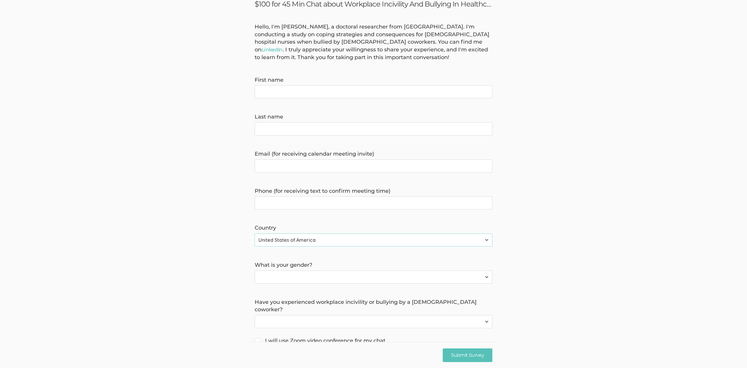
scroll to position [64, 0]
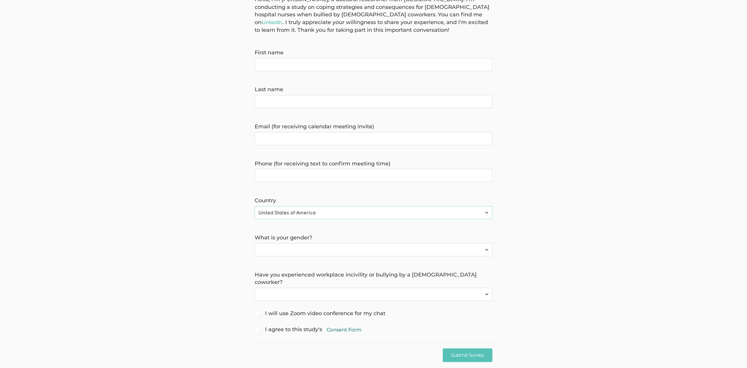
click at [342, 326] on link "Consent Form" at bounding box center [344, 329] width 35 height 7
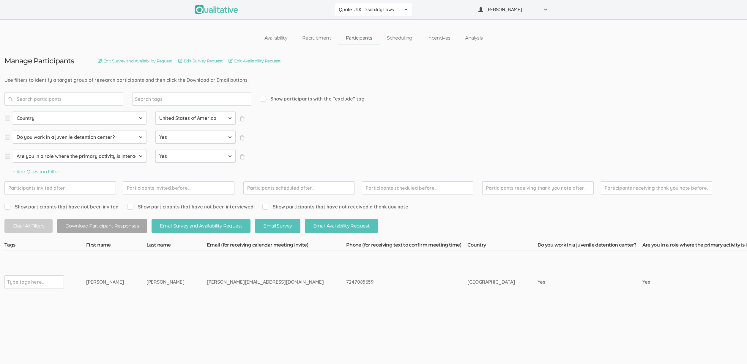
drag, startPoint x: 143, startPoint y: 284, endPoint x: 55, endPoint y: 285, distance: 88.6
copy tr "Type tags here... Reggie James"
click at [35, 280] on input "text" at bounding box center [25, 282] width 37 height 8
type input "verified"
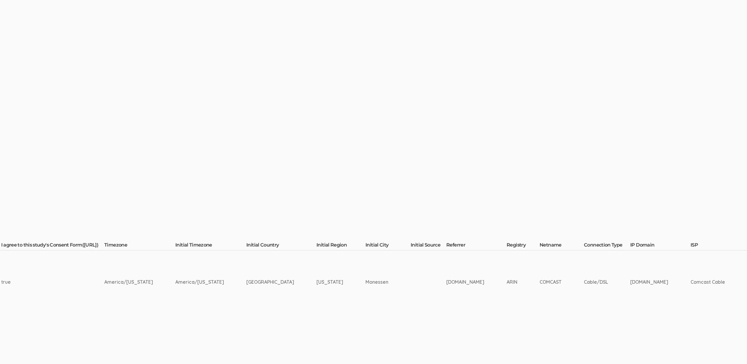
scroll to position [0, 1559]
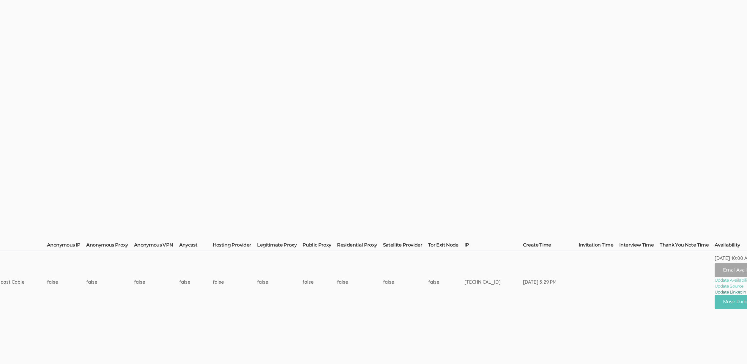
click at [715, 291] on link "Update LinkedIn Profile URL" at bounding box center [754, 292] width 78 height 6
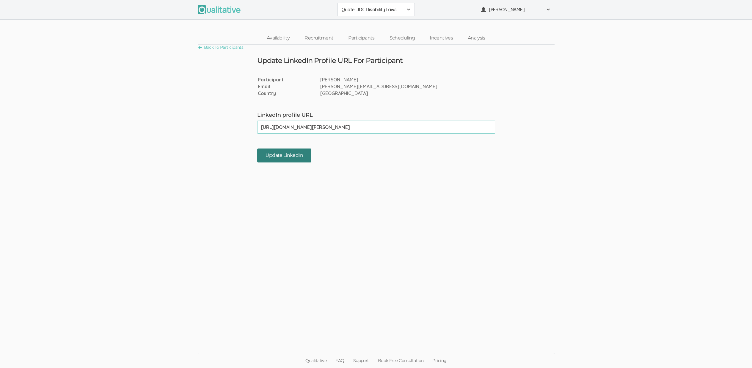
type input "[URL][DOMAIN_NAME][PERSON_NAME]"
click at [279, 158] on input "Update LinkedIn" at bounding box center [284, 156] width 54 height 14
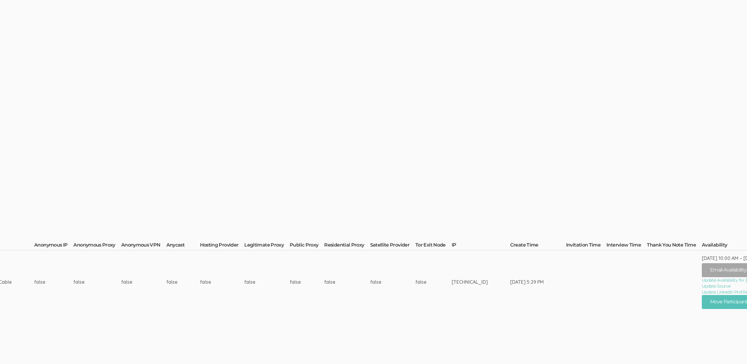
scroll to position [0, 1655]
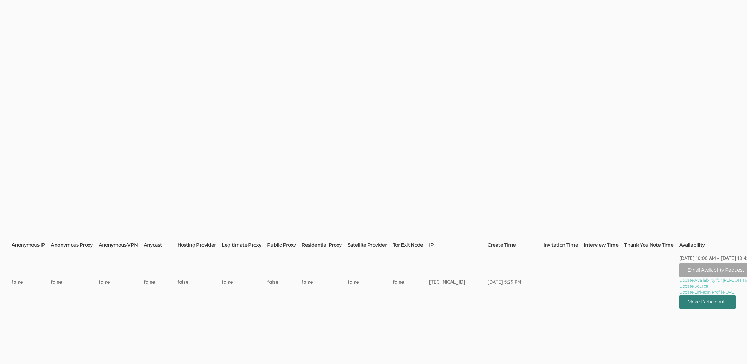
click at [721, 299] on button "Move Participant" at bounding box center [708, 302] width 56 height 14
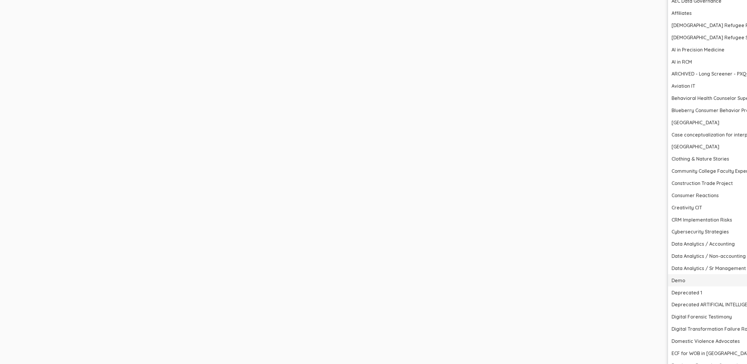
scroll to position [400, 1655]
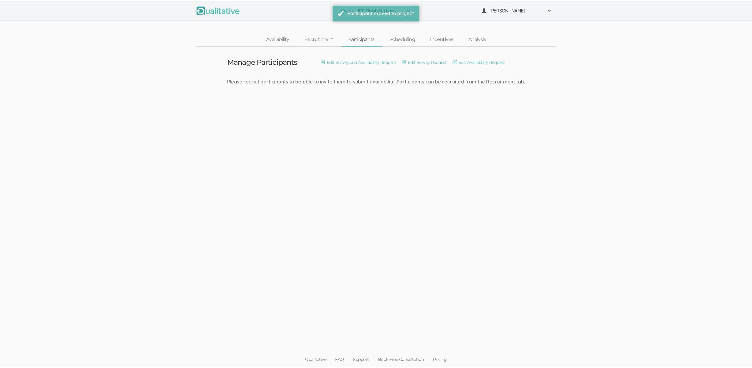
scroll to position [0, 0]
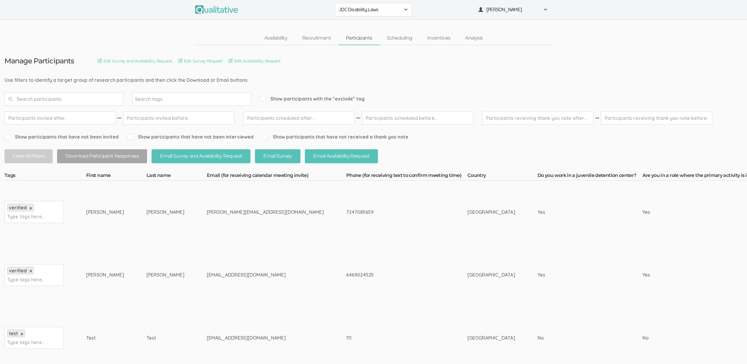
click at [313, 37] on link "Recruitment" at bounding box center [317, 38] width 44 height 13
click at [346, 272] on div "6469024525" at bounding box center [395, 274] width 99 height 7
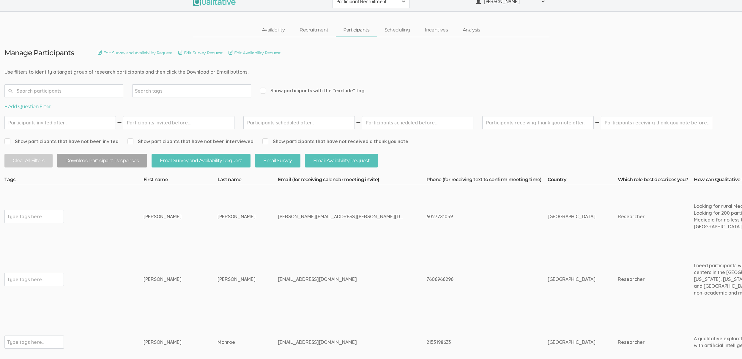
scroll to position [18, 0]
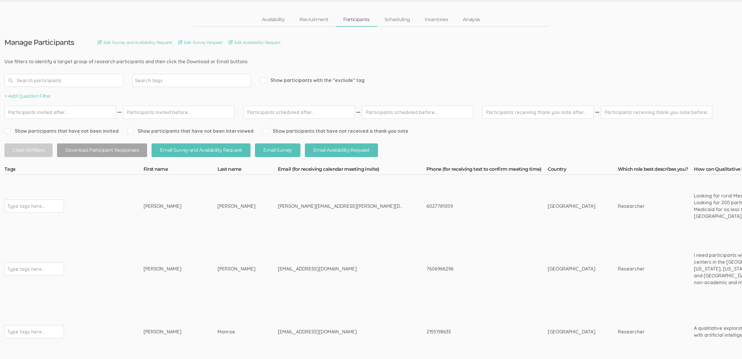
click at [288, 269] on div "[EMAIL_ADDRESS][DOMAIN_NAME]" at bounding box center [341, 269] width 126 height 7
copy tr "[EMAIL_ADDRESS][DOMAIN_NAME]"
click at [351, 251] on td "[EMAIL_ADDRESS][DOMAIN_NAME]" at bounding box center [352, 269] width 149 height 63
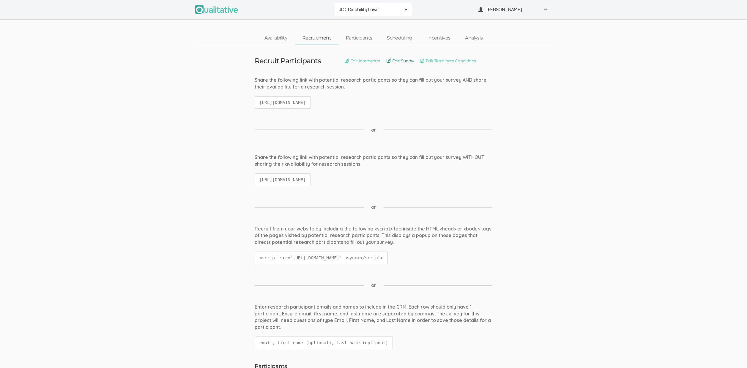
click at [399, 61] on link "Edit Survey" at bounding box center [401, 61] width 28 height 7
